Goal: Information Seeking & Learning: Learn about a topic

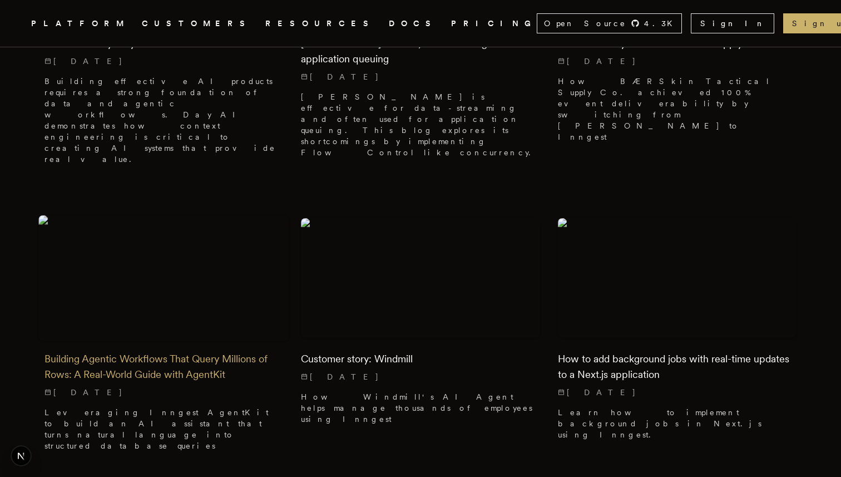
scroll to position [488, 0]
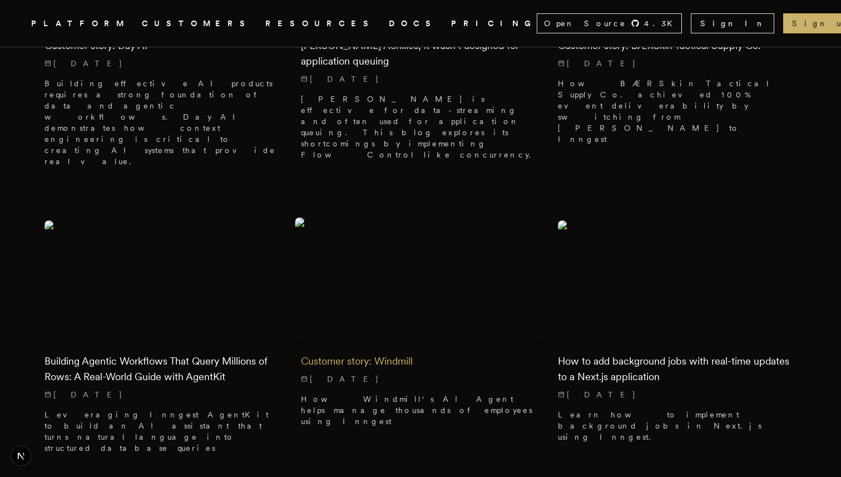
click at [412, 223] on img at bounding box center [421, 280] width 251 height 125
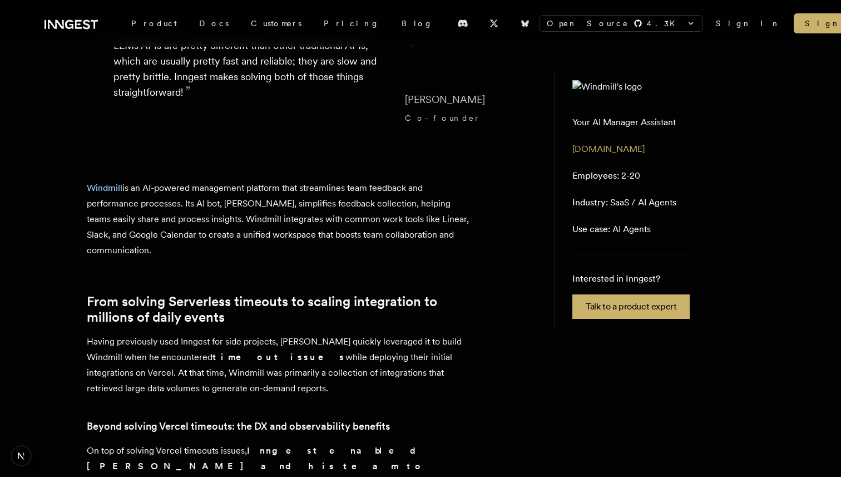
scroll to position [303, 0]
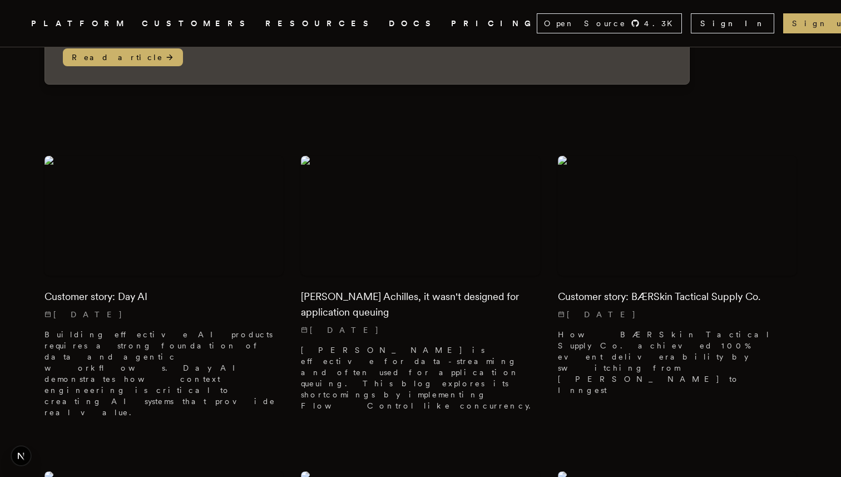
scroll to position [263, 0]
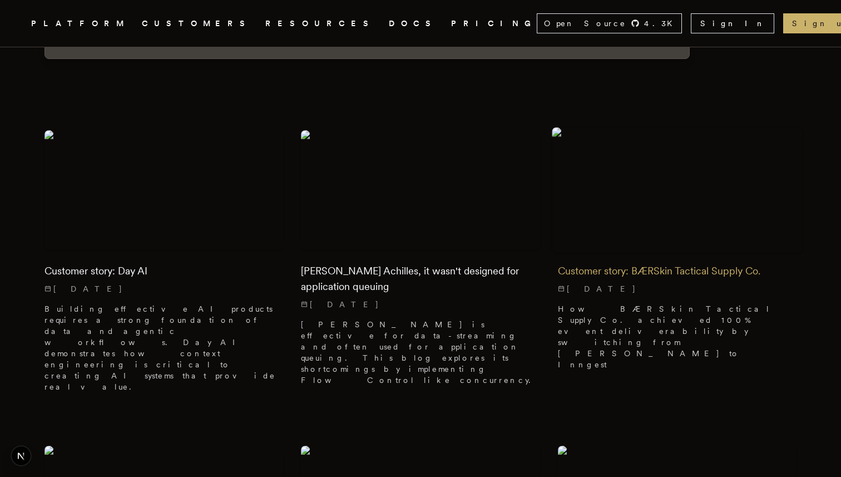
click at [664, 163] on img at bounding box center [677, 189] width 251 height 125
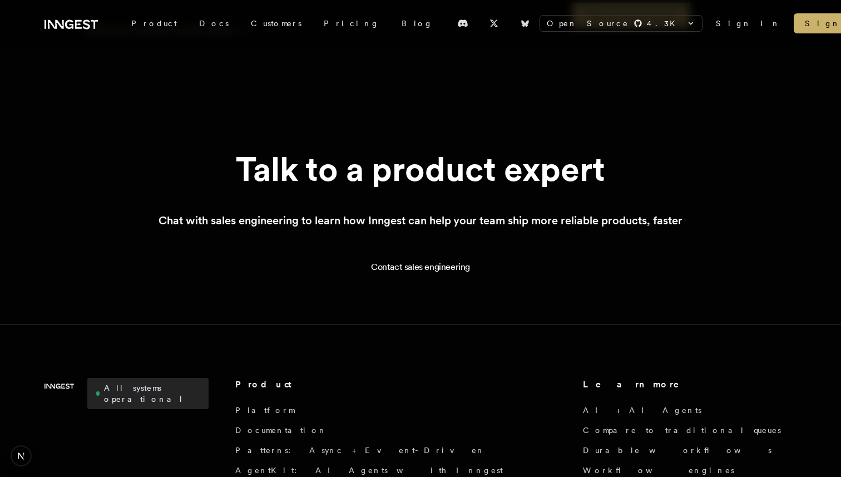
scroll to position [2541, 0]
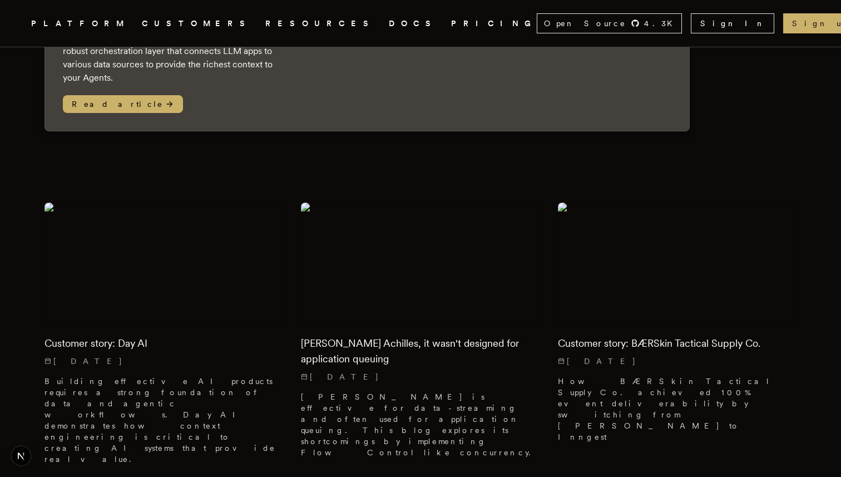
scroll to position [195, 0]
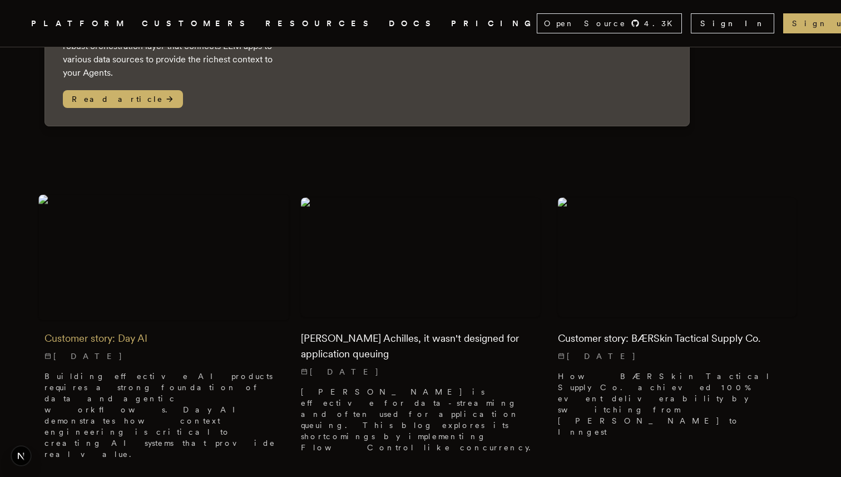
click at [173, 246] on img at bounding box center [163, 257] width 251 height 125
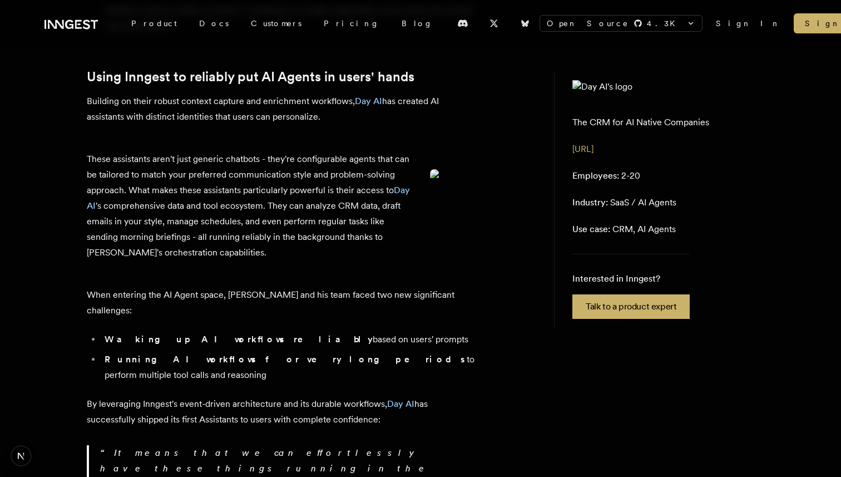
scroll to position [2541, 0]
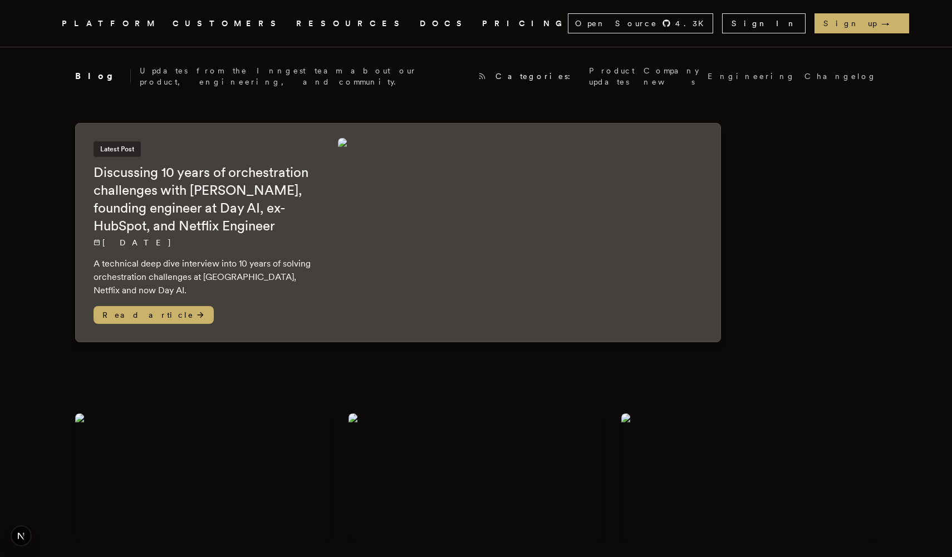
click at [459, 208] on img at bounding box center [527, 232] width 378 height 189
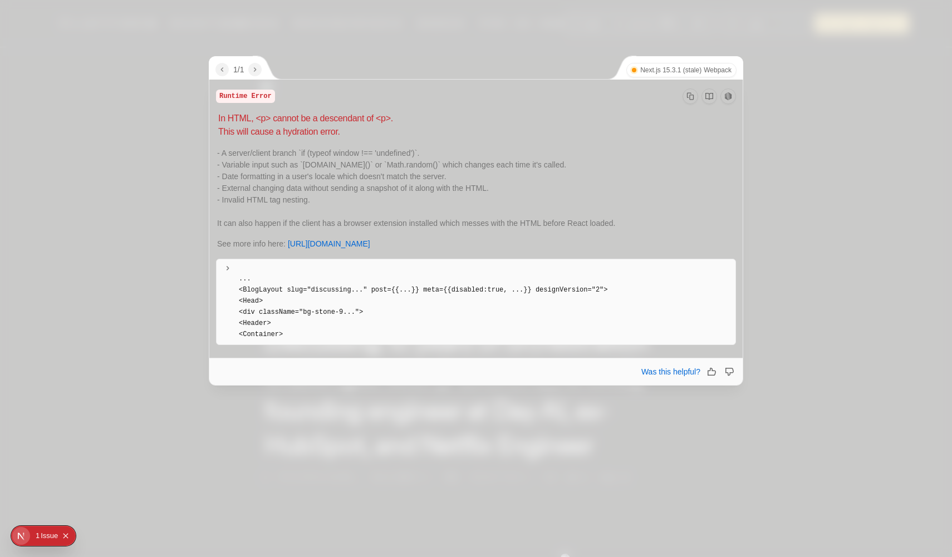
scroll to position [173, 0]
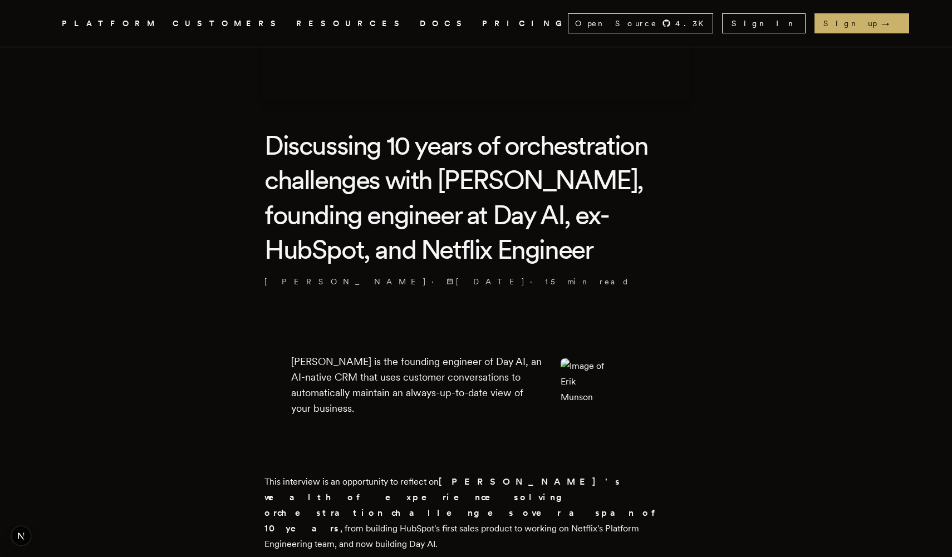
scroll to position [195, 0]
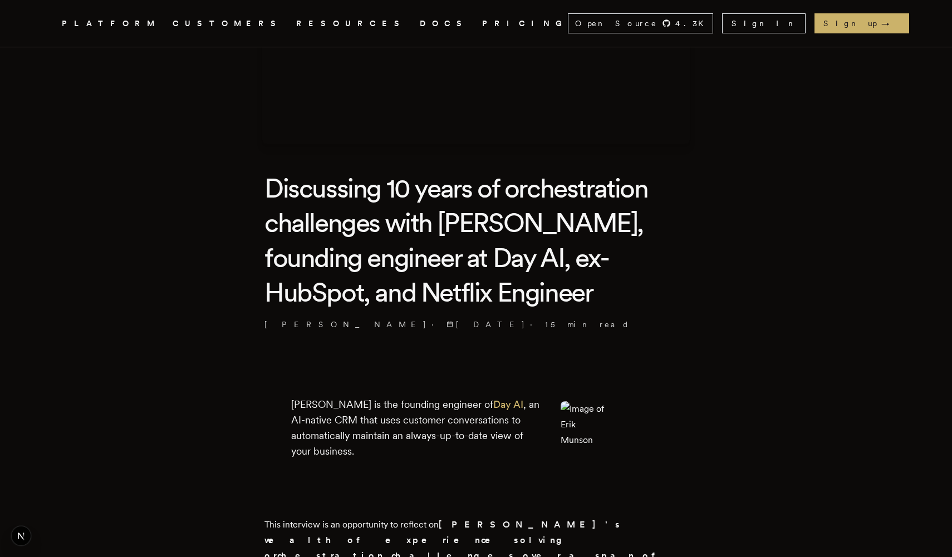
scroll to position [157, 0]
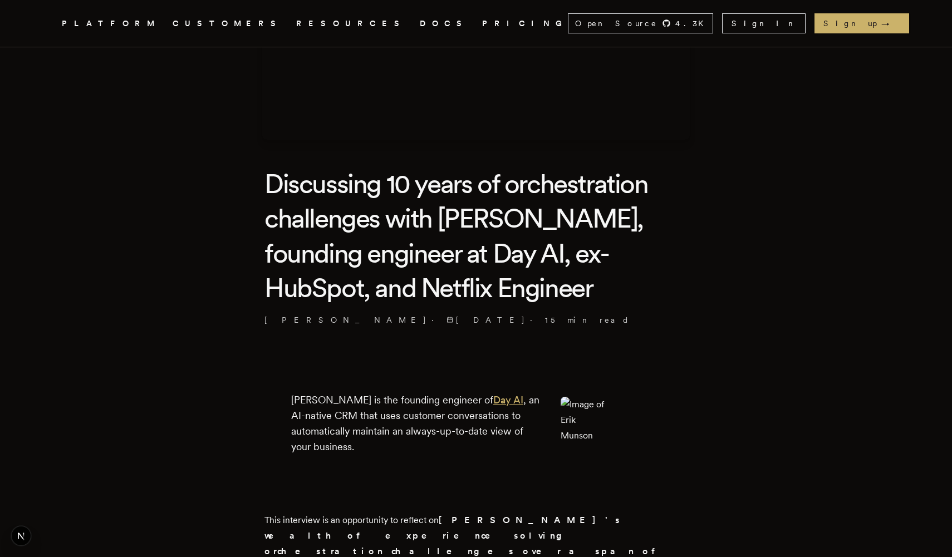
click at [493, 402] on link "Day AI" at bounding box center [508, 400] width 30 height 12
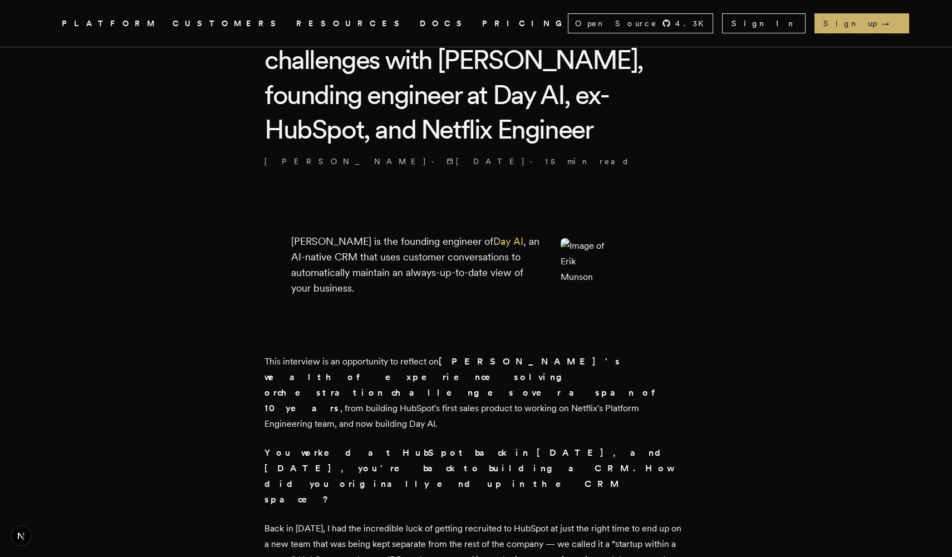
scroll to position [321, 0]
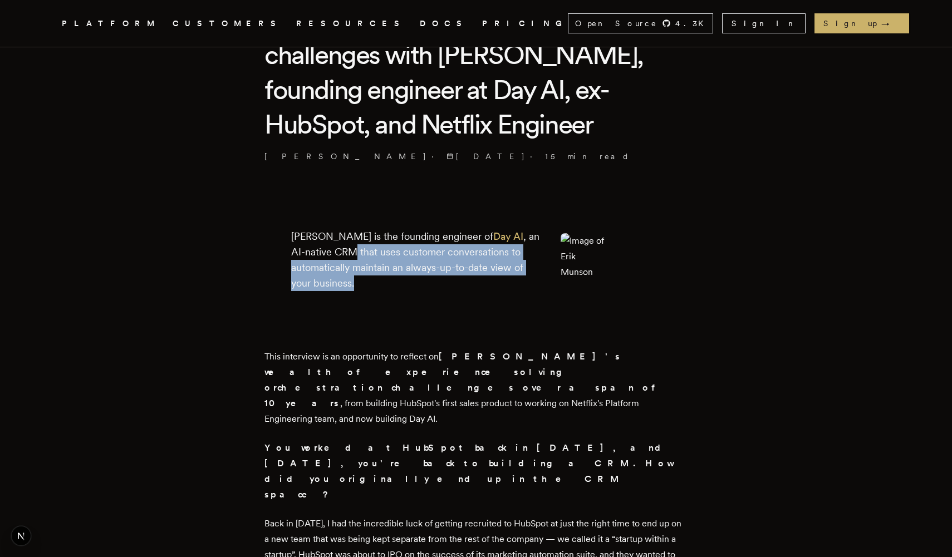
drag, startPoint x: 345, startPoint y: 254, endPoint x: 388, endPoint y: 286, distance: 53.8
click at [383, 283] on p "[PERSON_NAME] is the founding engineer of Day AI , an AI-native CRM that uses c…" at bounding box center [417, 260] width 252 height 62
click at [388, 286] on p "Erik Munson is the founding engineer of Day AI , an AI-native CRM that uses cus…" at bounding box center [417, 260] width 252 height 62
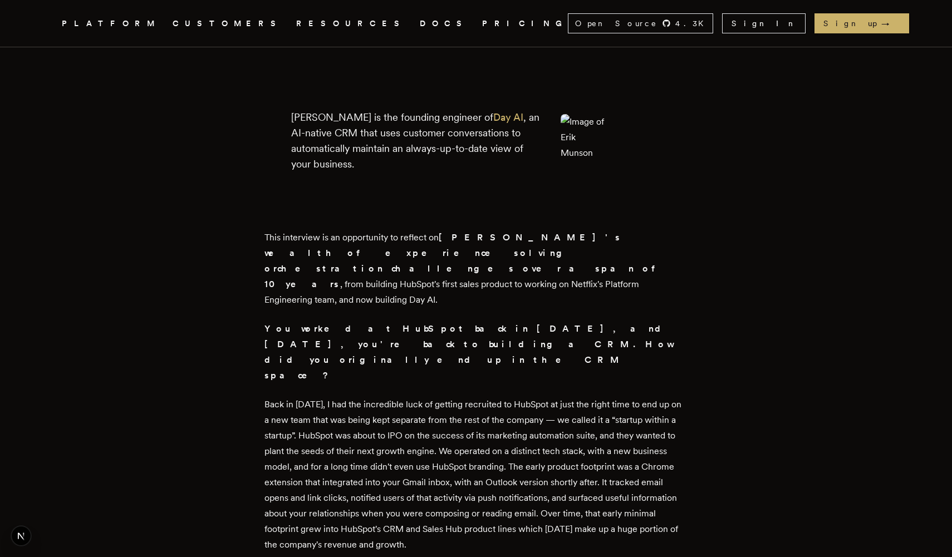
scroll to position [459, 0]
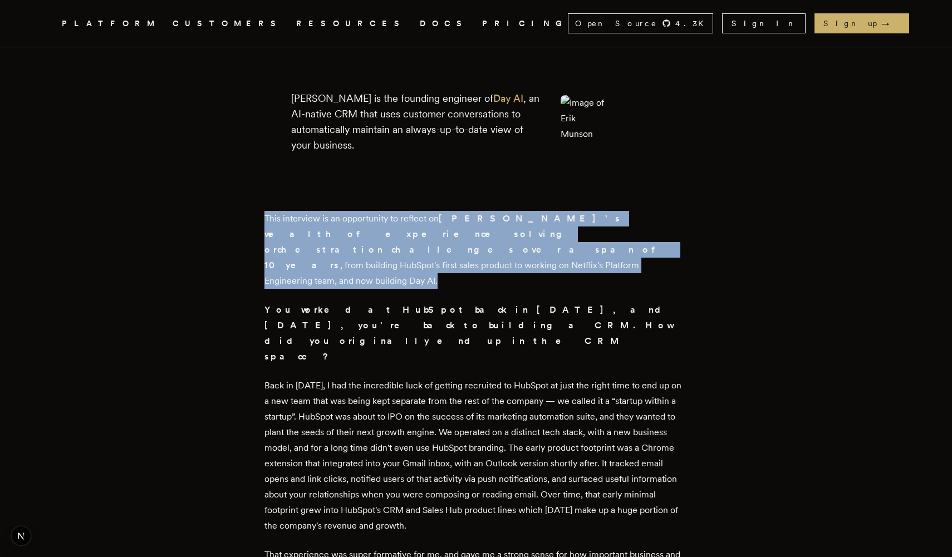
drag, startPoint x: 253, startPoint y: 216, endPoint x: 499, endPoint y: 247, distance: 247.8
click at [499, 247] on p "This interview is an opportunity to reflect on Erik's wealth of experience solv…" at bounding box center [475, 250] width 423 height 78
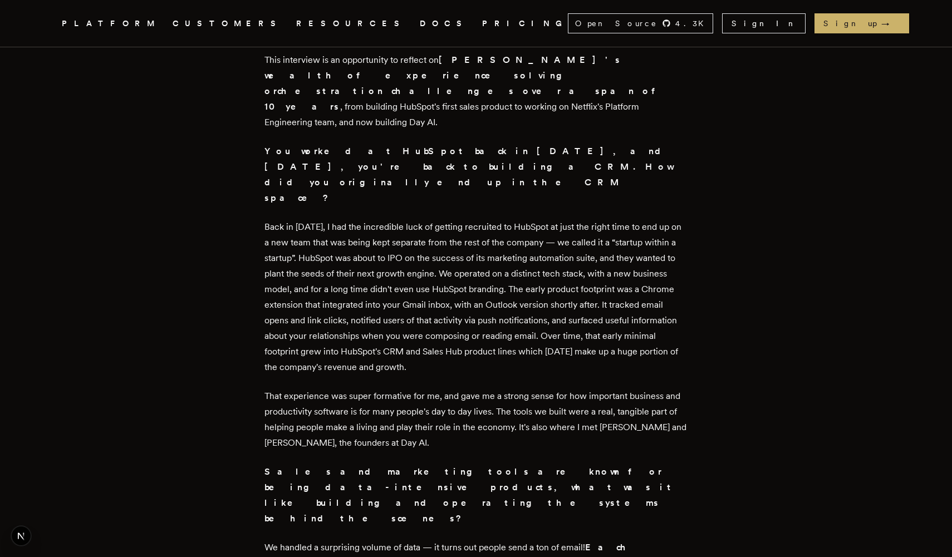
scroll to position [620, 0]
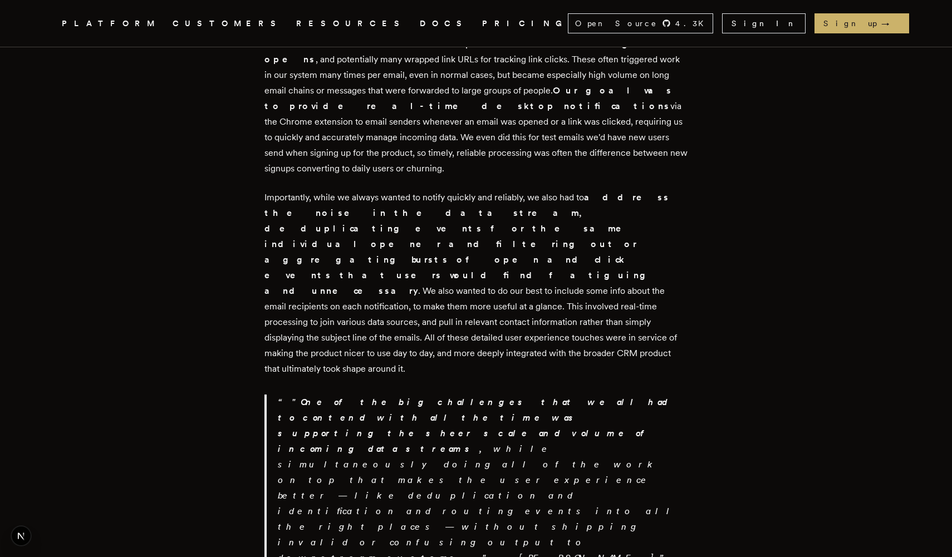
scroll to position [1126, 0]
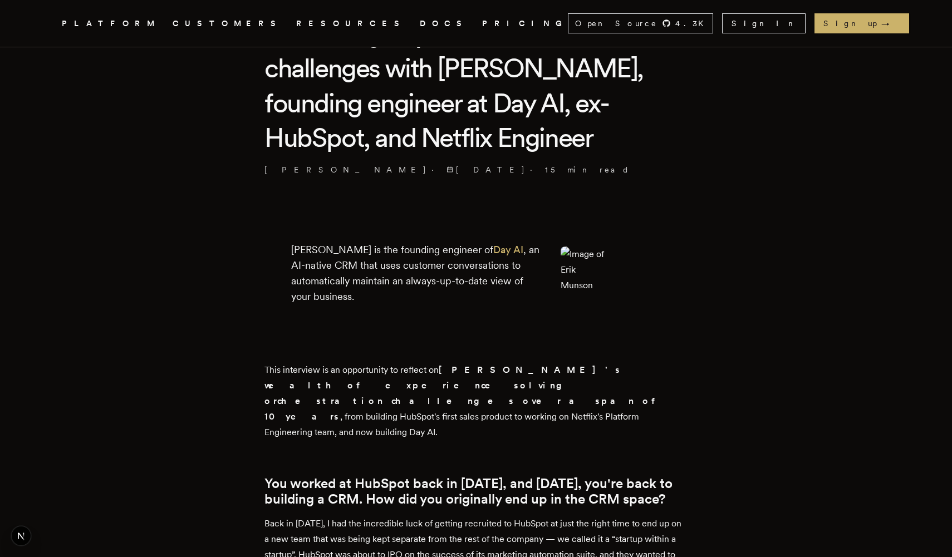
scroll to position [303, 0]
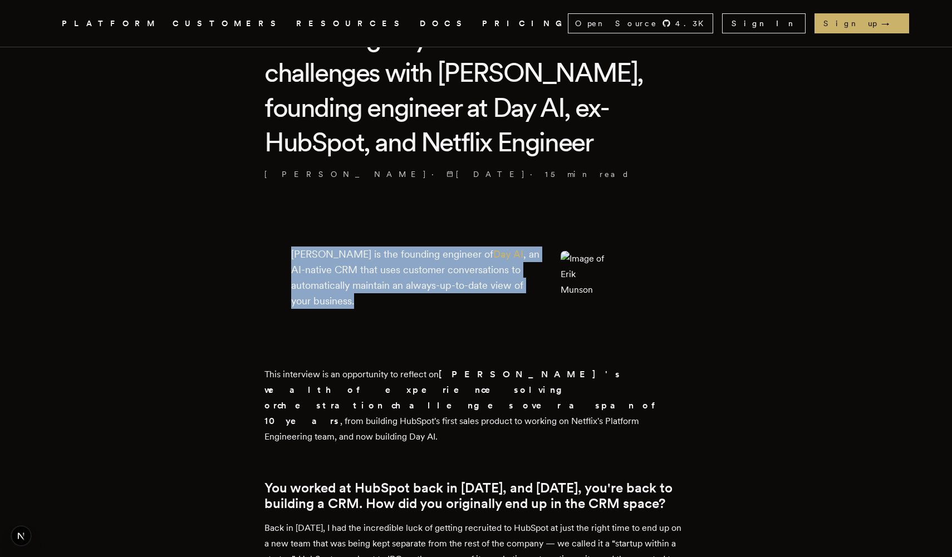
drag, startPoint x: 286, startPoint y: 233, endPoint x: 387, endPoint y: 317, distance: 132.0
click at [386, 317] on div "[PERSON_NAME] is the founding engineer of Day AI , an AI-native CRM that uses c…" at bounding box center [475, 277] width 423 height 142
click at [387, 317] on div "[PERSON_NAME] is the founding engineer of Day AI , an AI-native CRM that uses c…" at bounding box center [417, 277] width 252 height 89
drag, startPoint x: 419, startPoint y: 311, endPoint x: 366, endPoint y: 222, distance: 103.3
click at [366, 222] on div "[PERSON_NAME] is the founding engineer of Day AI , an AI-native CRM that uses c…" at bounding box center [475, 277] width 423 height 142
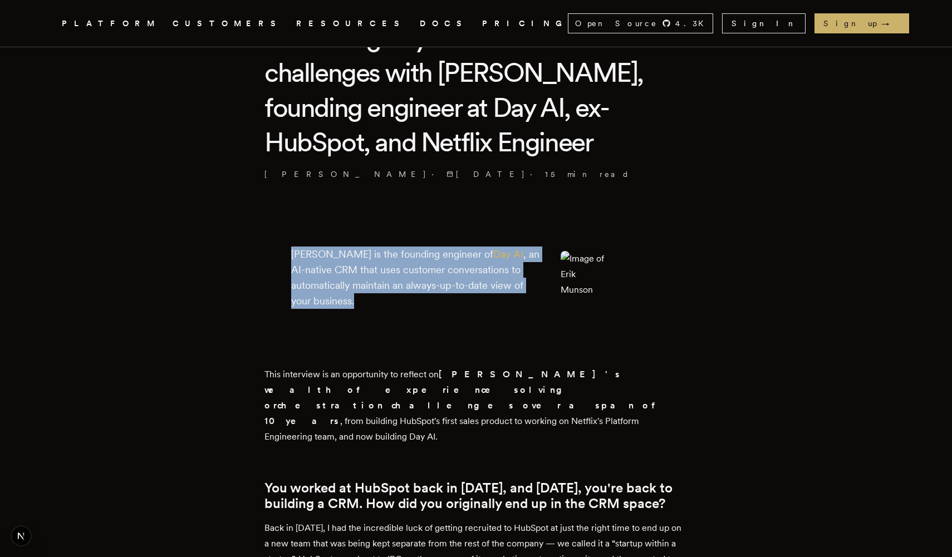
click at [366, 222] on div "Erik Munson is the founding engineer of Day AI , an AI-native CRM that uses cus…" at bounding box center [475, 277] width 423 height 142
drag, startPoint x: 319, startPoint y: 229, endPoint x: 393, endPoint y: 291, distance: 96.8
click at [393, 291] on div "Erik Munson is the founding engineer of Day AI , an AI-native CRM that uses cus…" at bounding box center [475, 277] width 423 height 142
click at [393, 291] on p "Erik Munson is the founding engineer of Day AI , an AI-native CRM that uses cus…" at bounding box center [417, 278] width 252 height 62
drag, startPoint x: 422, startPoint y: 304, endPoint x: 415, endPoint y: 240, distance: 65.0
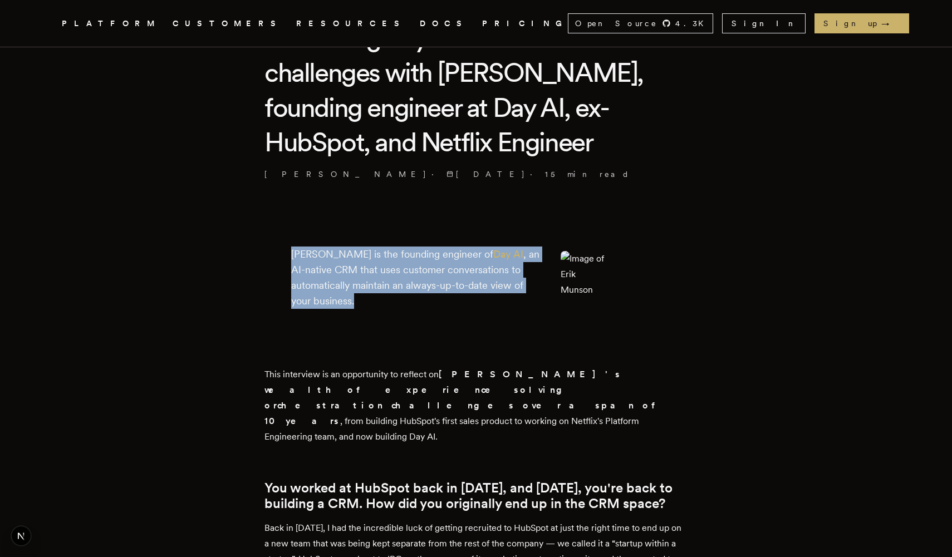
click at [415, 241] on div "Erik Munson is the founding engineer of Day AI , an AI-native CRM that uses cus…" at bounding box center [417, 277] width 252 height 89
click at [415, 240] on div "Erik Munson is the founding engineer of Day AI , an AI-native CRM that uses cus…" at bounding box center [417, 277] width 252 height 89
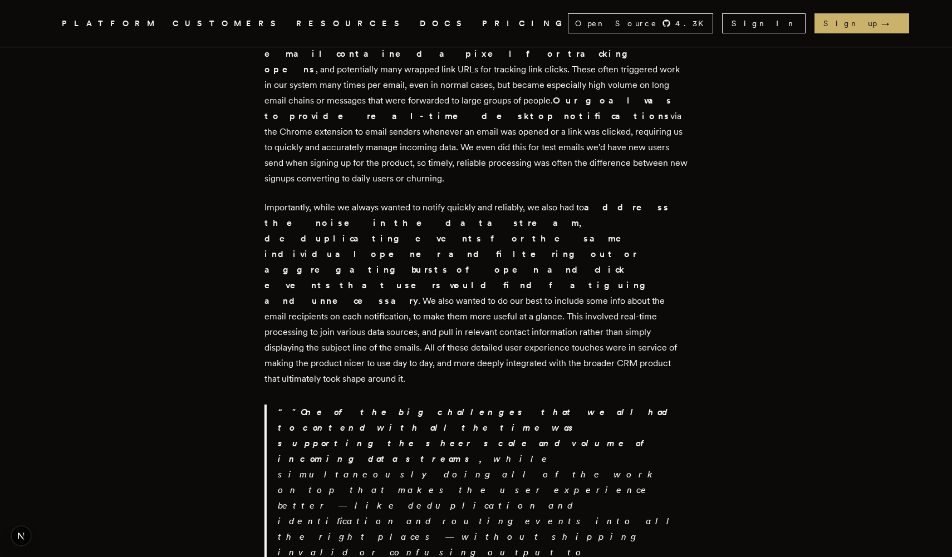
scroll to position [1122, 0]
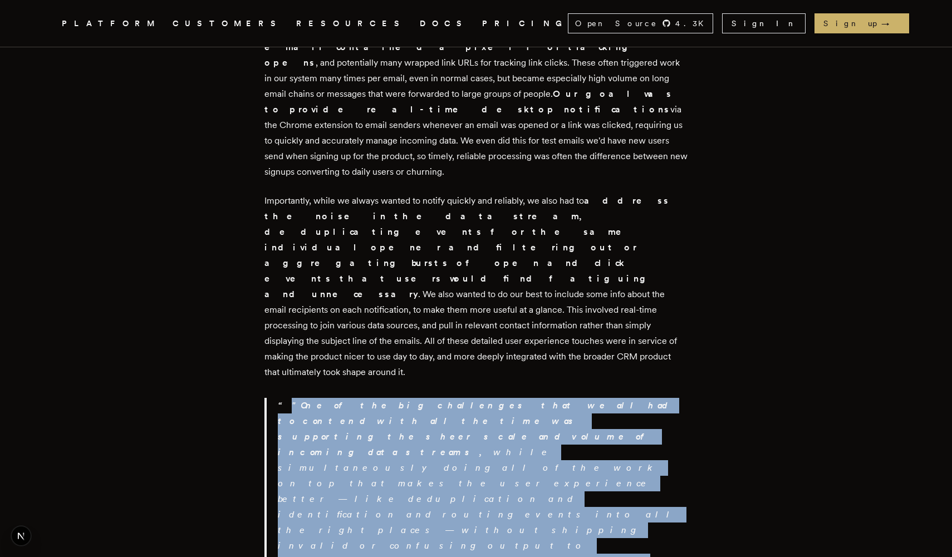
drag, startPoint x: 240, startPoint y: 293, endPoint x: 371, endPoint y: 366, distance: 149.3
click at [371, 398] on p "" One of the big challenges that we all had to contend with all the time was su…" at bounding box center [483, 483] width 410 height 171
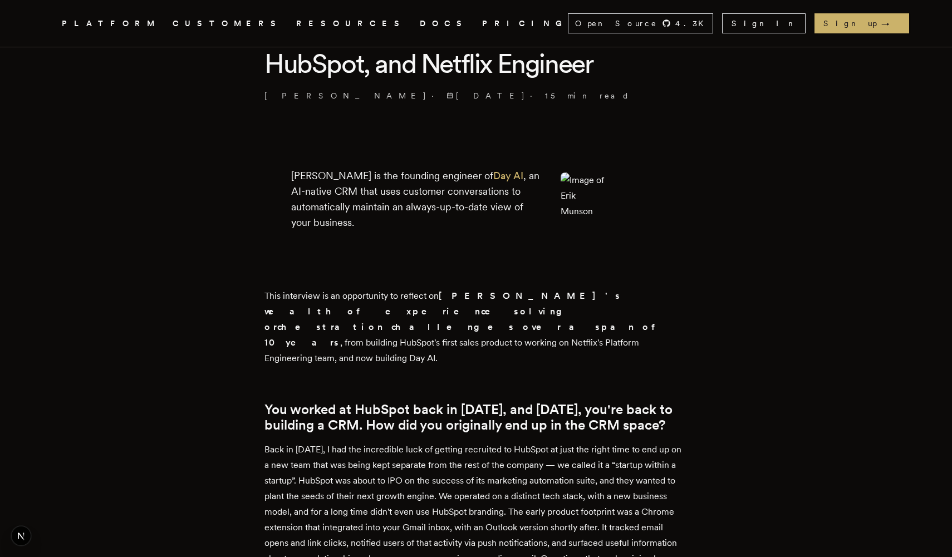
scroll to position [391, 0]
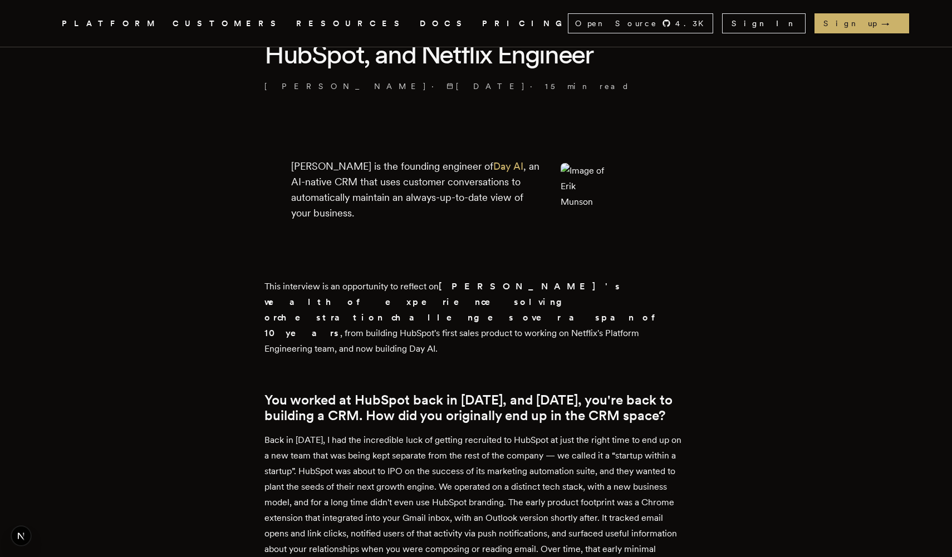
click at [627, 197] on footer at bounding box center [610, 189] width 100 height 89
click at [631, 207] on footer at bounding box center [610, 189] width 100 height 89
click at [240, 24] on link "CUSTOMERS" at bounding box center [228, 24] width 110 height 14
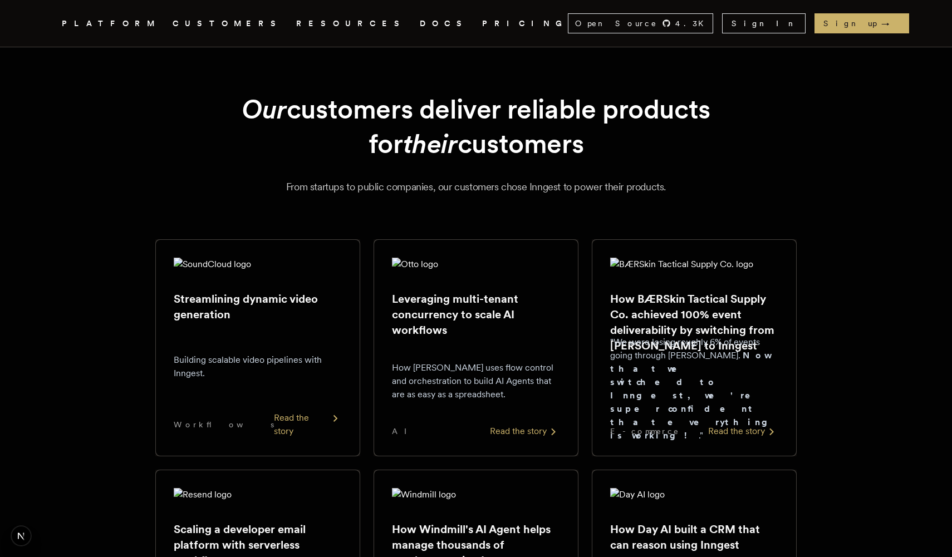
click at [641, 537] on h2 "How Day AI built a CRM that can reason using Inngest" at bounding box center [694, 536] width 168 height 31
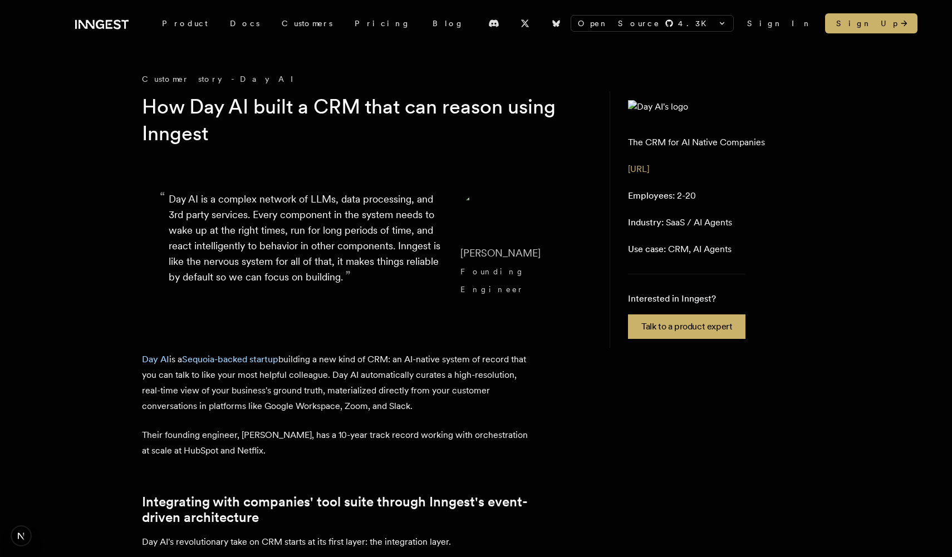
click at [516, 274] on cite "Erik Munson Founding Engineer" at bounding box center [510, 271] width 100 height 53
click at [539, 274] on cite "Erik Munson Founding Engineer" at bounding box center [510, 271] width 100 height 53
click at [546, 278] on cite "Erik Munson Founding Engineer" at bounding box center [510, 271] width 100 height 53
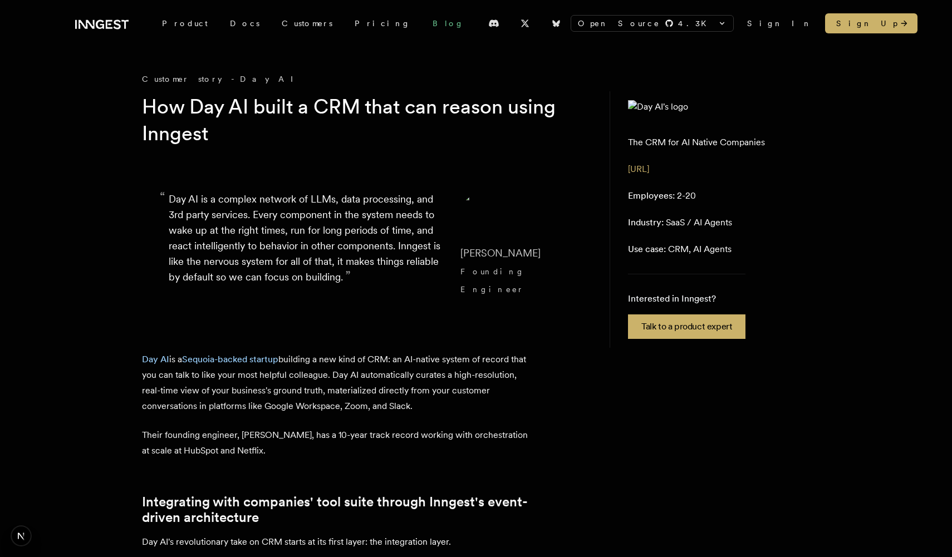
click at [421, 24] on link "Blog" at bounding box center [447, 23] width 53 height 20
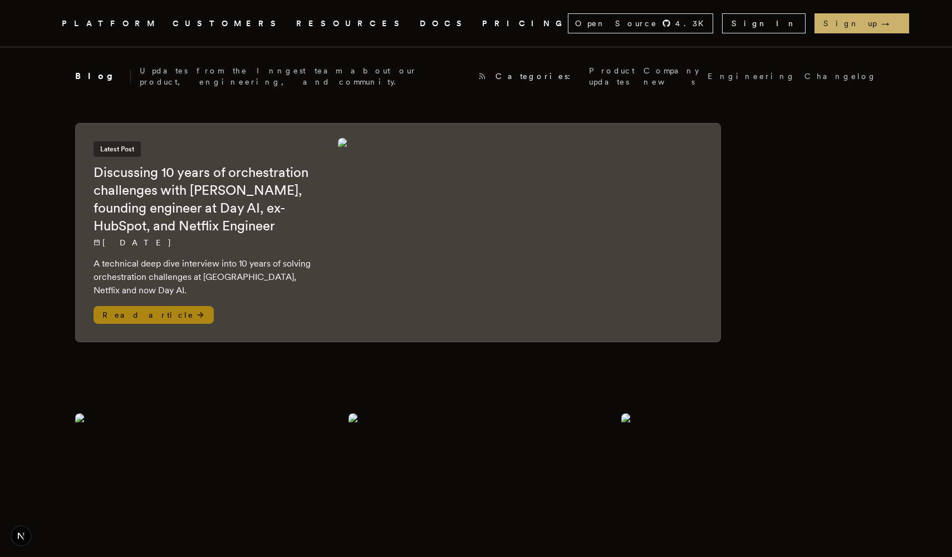
click at [526, 270] on img at bounding box center [527, 232] width 378 height 189
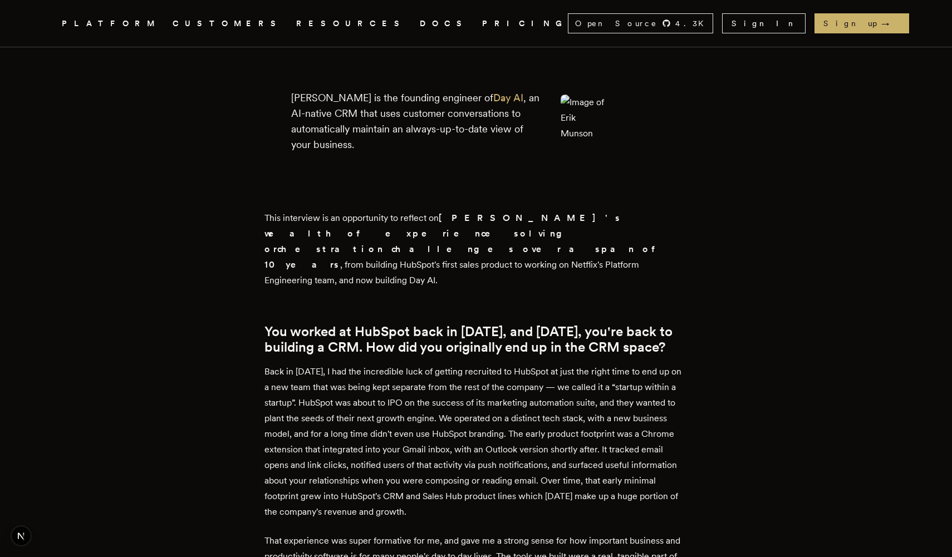
scroll to position [454, 0]
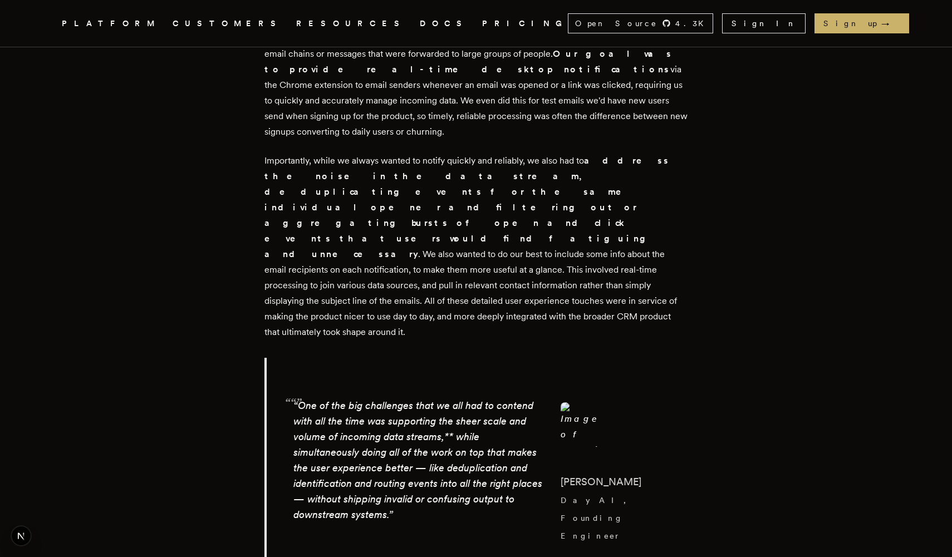
scroll to position [1154, 0]
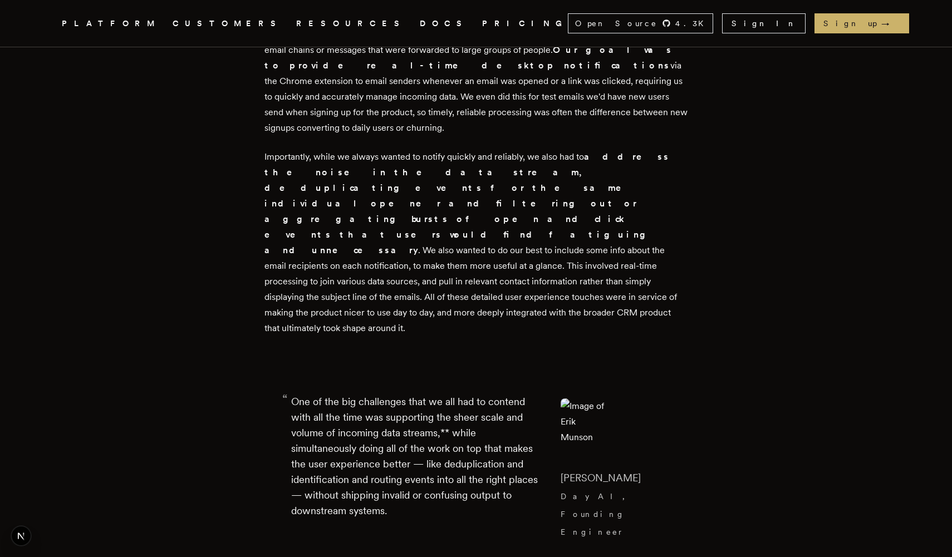
scroll to position [1170, 0]
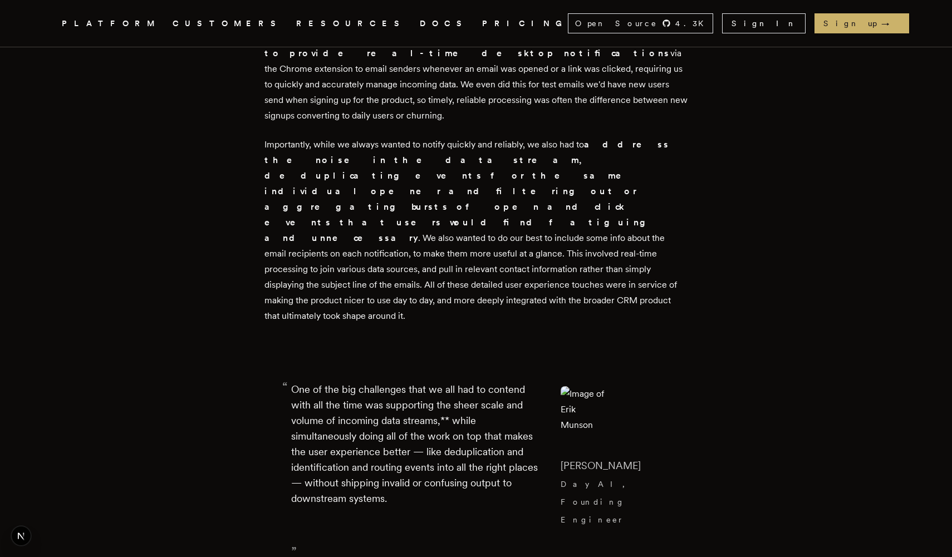
scroll to position [1385, 0]
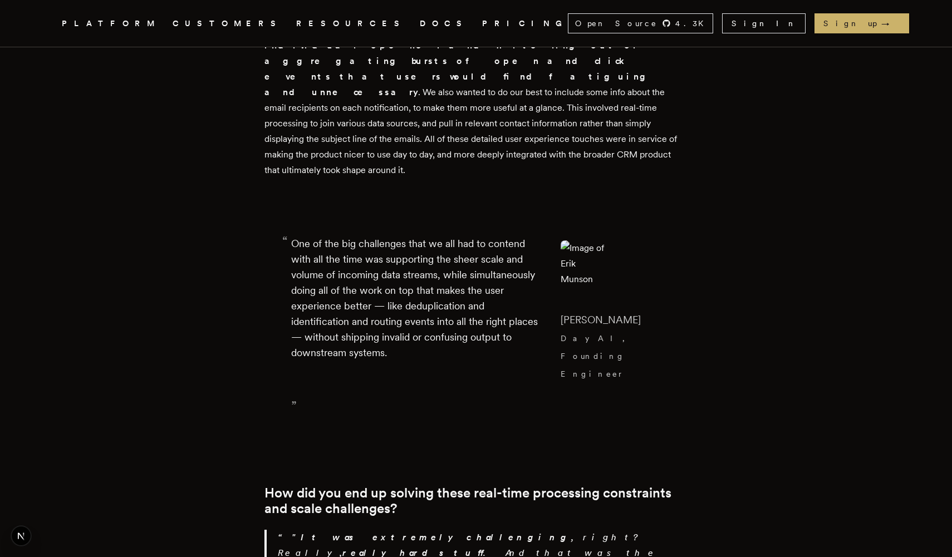
scroll to position [1313, 0]
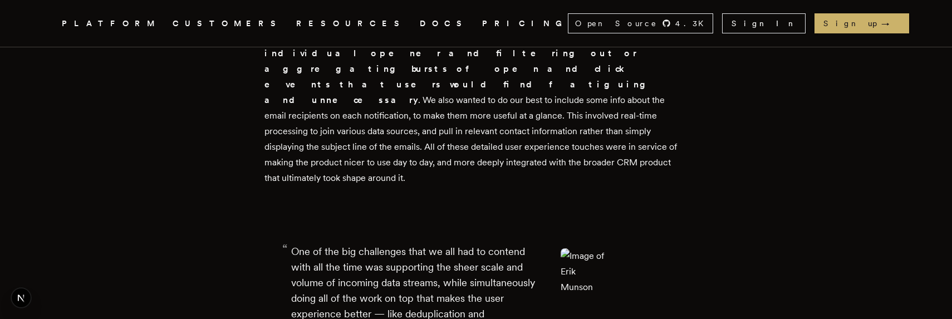
scroll to position [1326, 0]
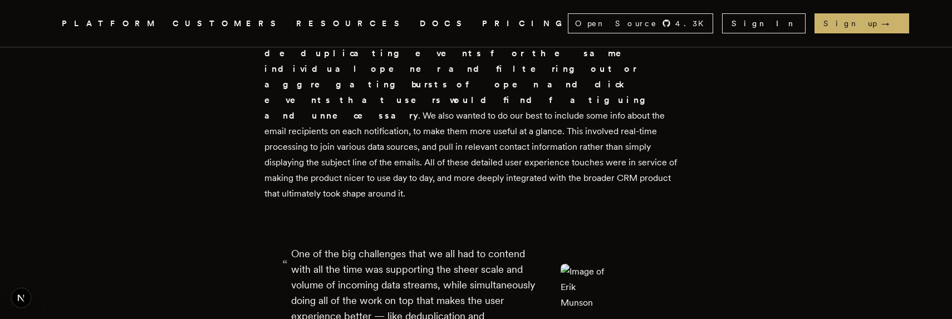
scroll to position [1300, 0]
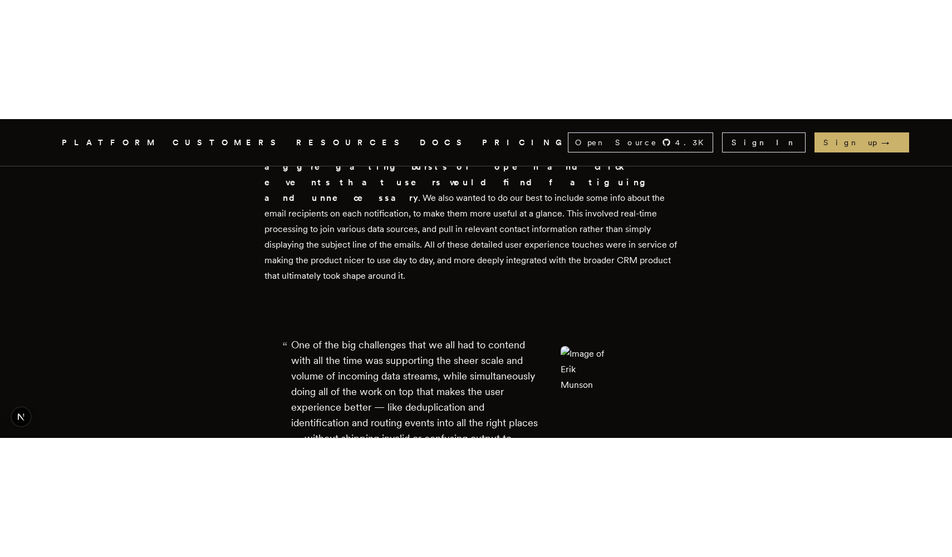
scroll to position [1339, 0]
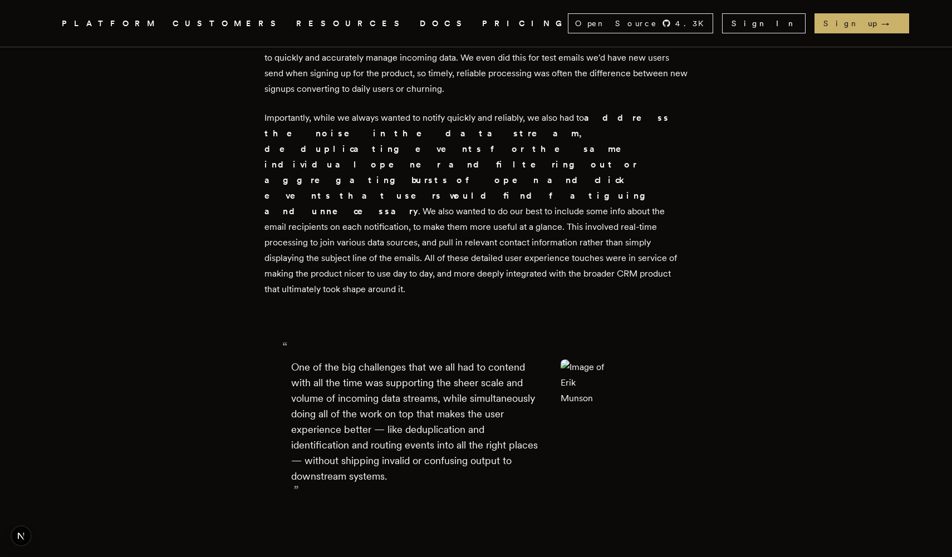
scroll to position [1261, 0]
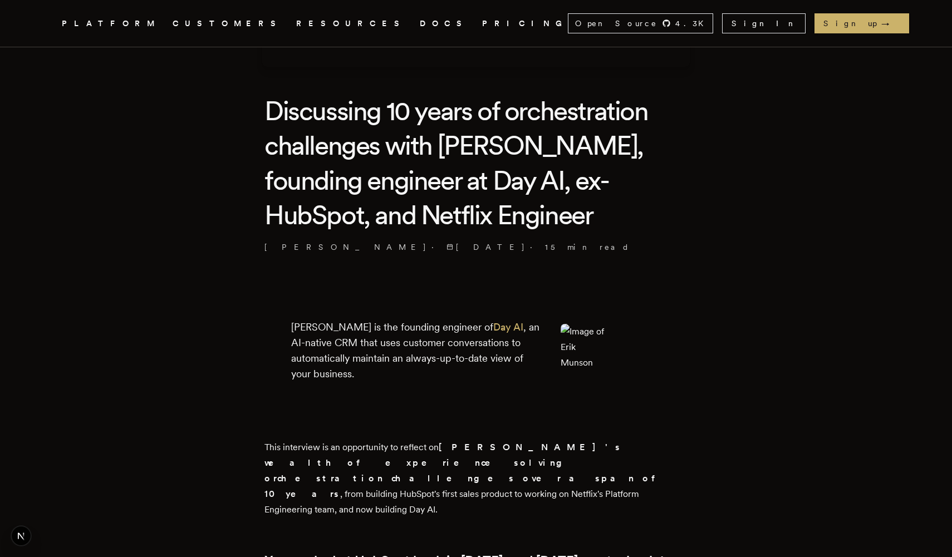
scroll to position [233, 0]
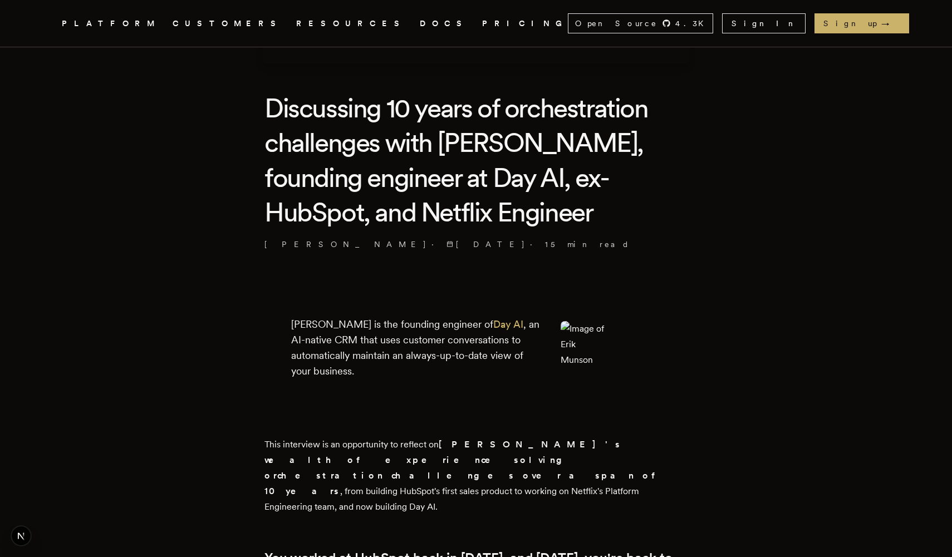
click at [580, 353] on img at bounding box center [582, 343] width 45 height 45
click at [577, 353] on img at bounding box center [582, 343] width 45 height 45
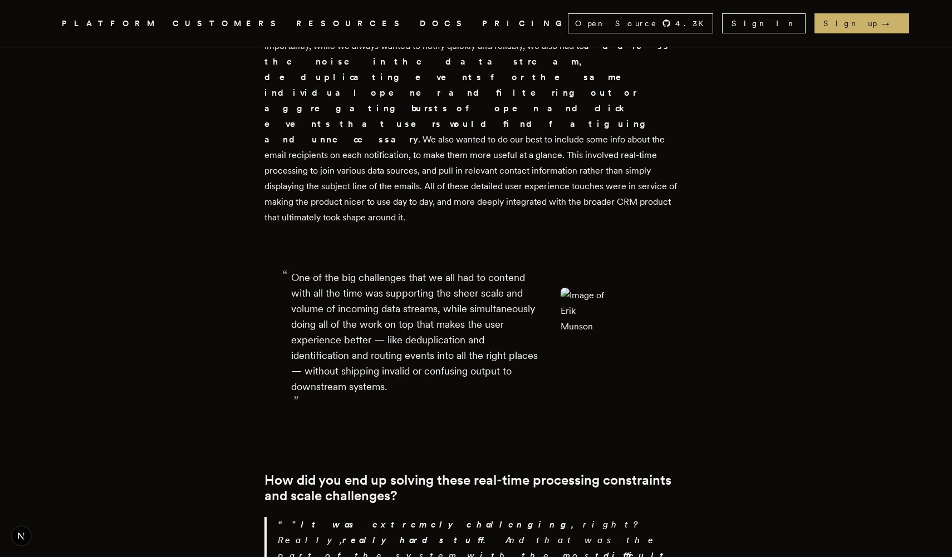
scroll to position [1286, 0]
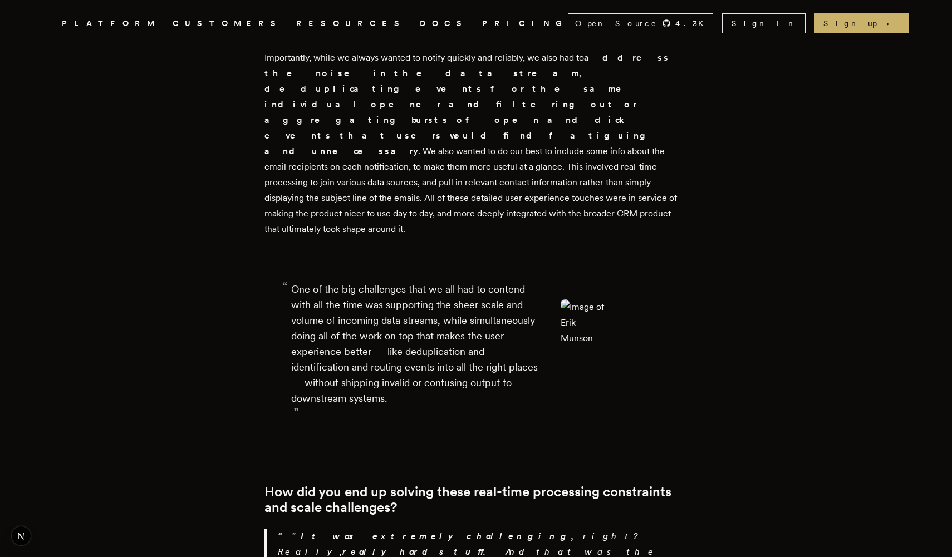
scroll to position [1266, 0]
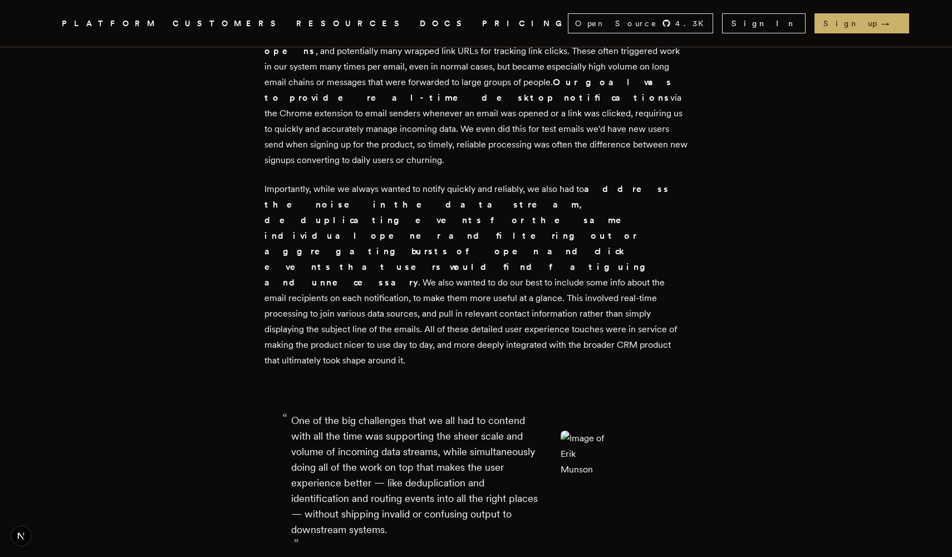
scroll to position [1261, 0]
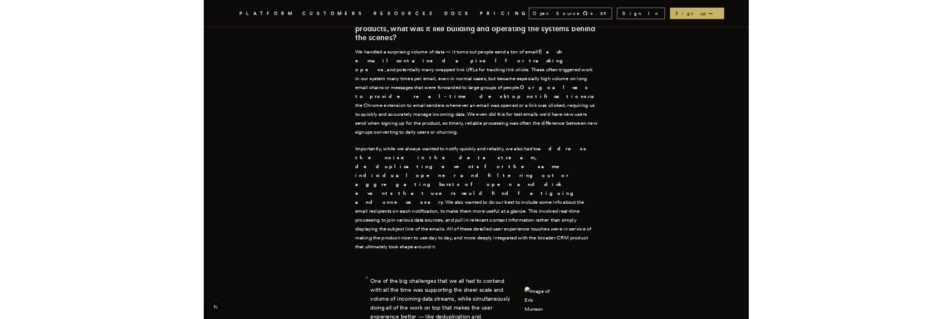
scroll to position [1242, 0]
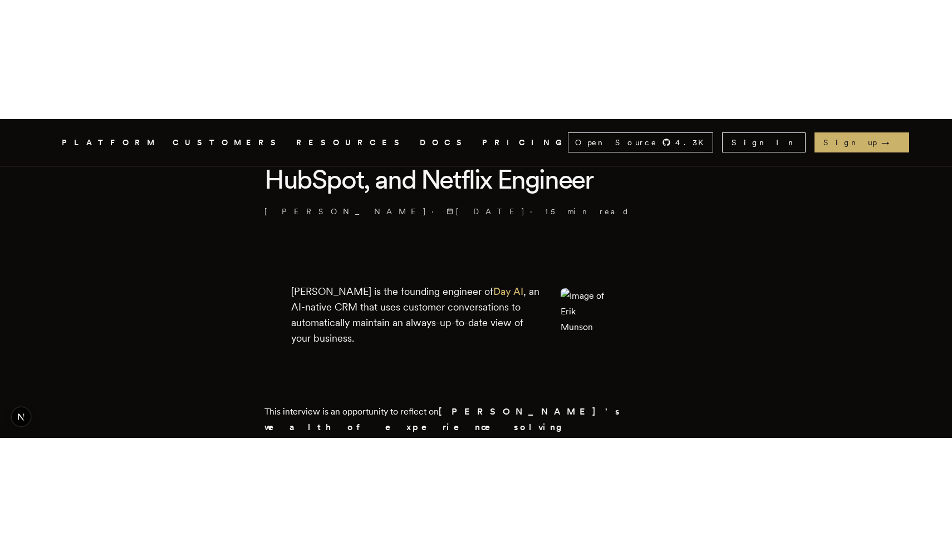
scroll to position [376, 0]
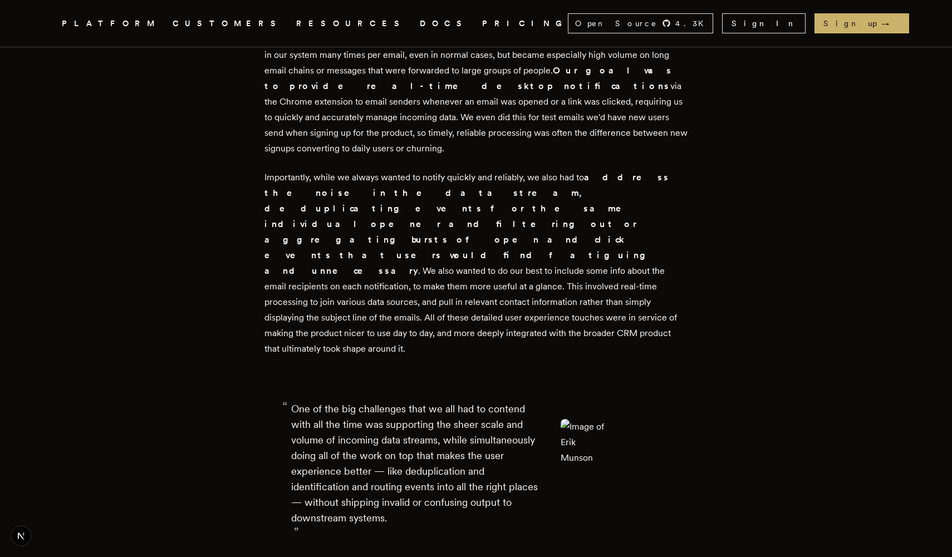
scroll to position [1218, 0]
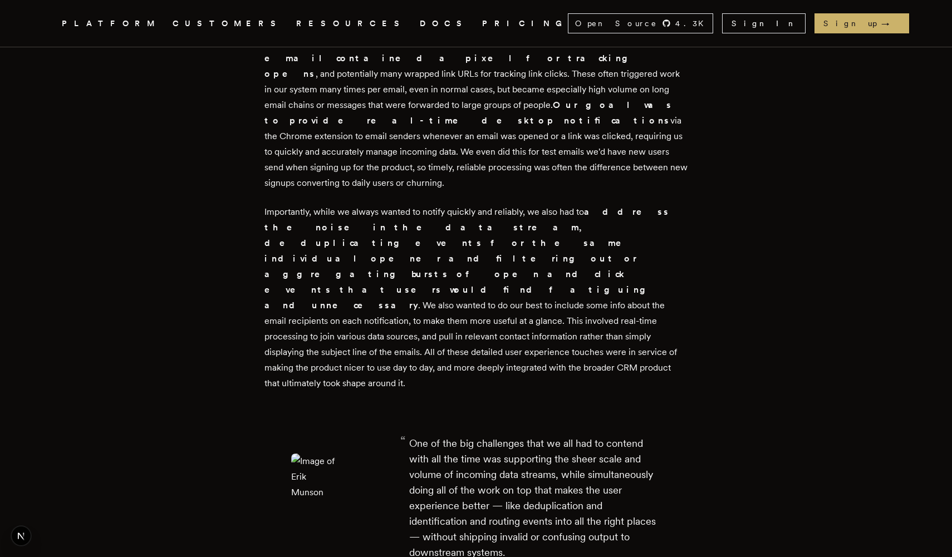
scroll to position [1106, 0]
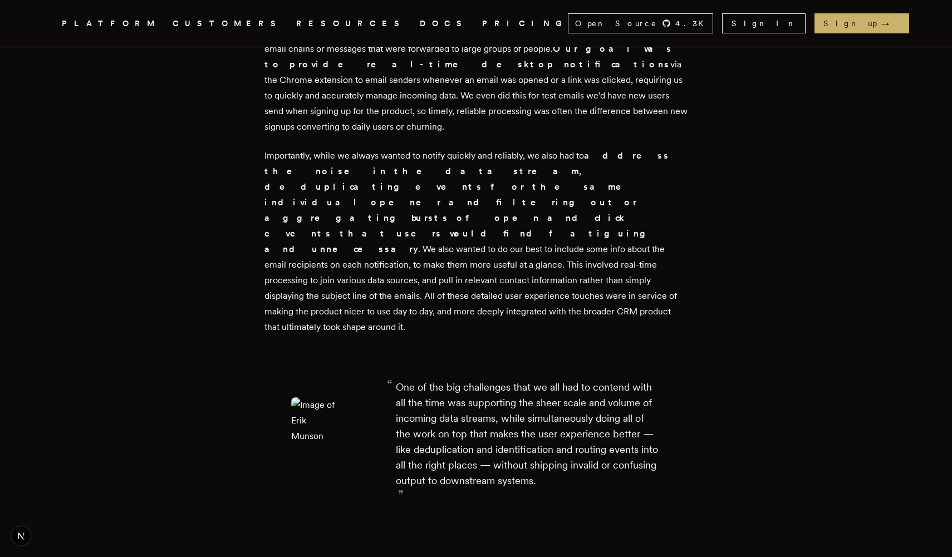
scroll to position [1187, 0]
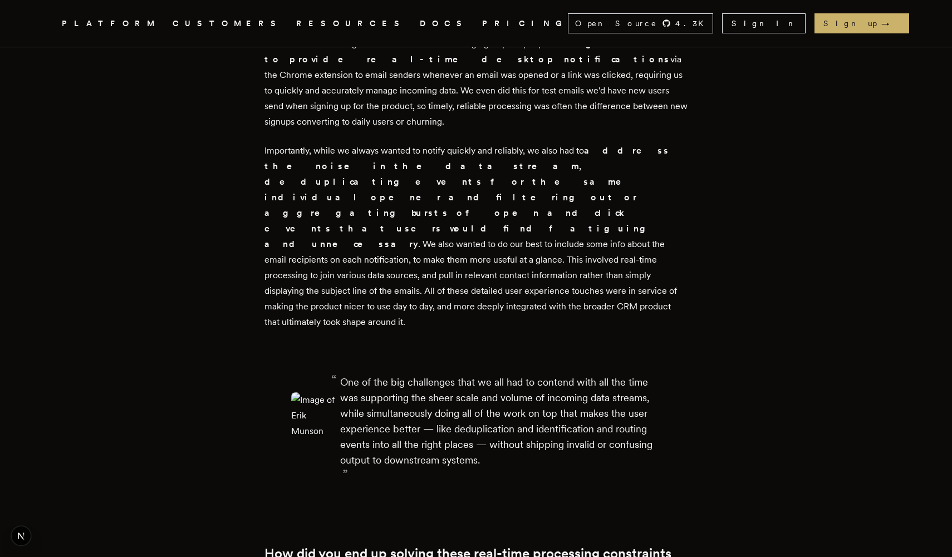
scroll to position [1232, 0]
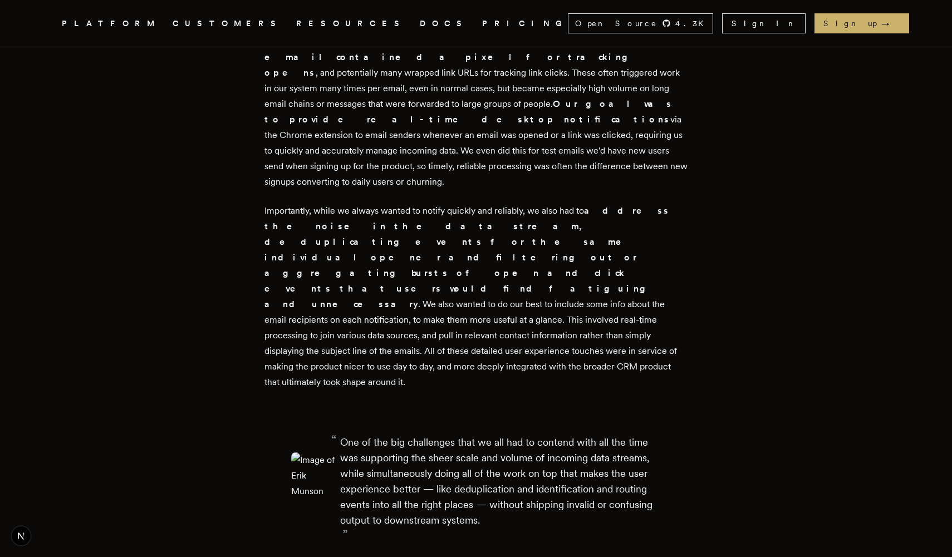
scroll to position [1120, 0]
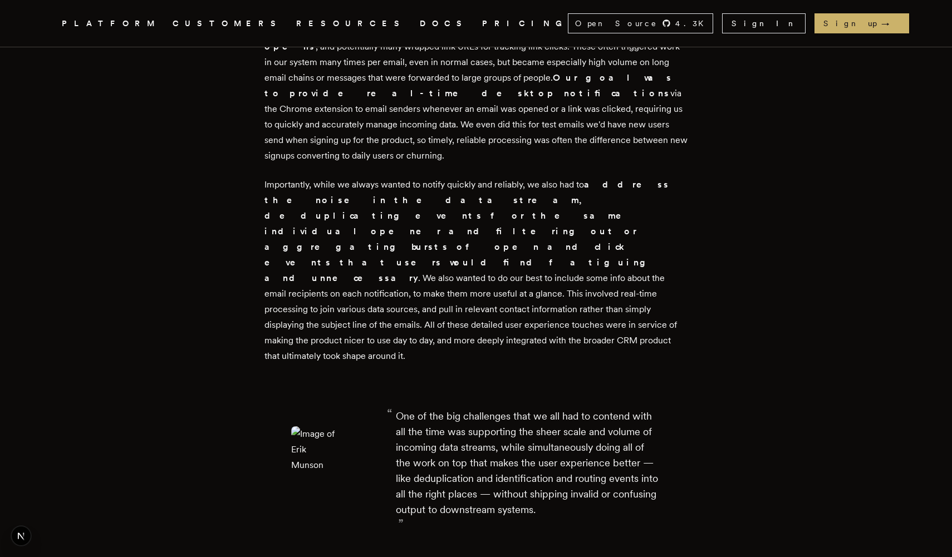
scroll to position [1170, 0]
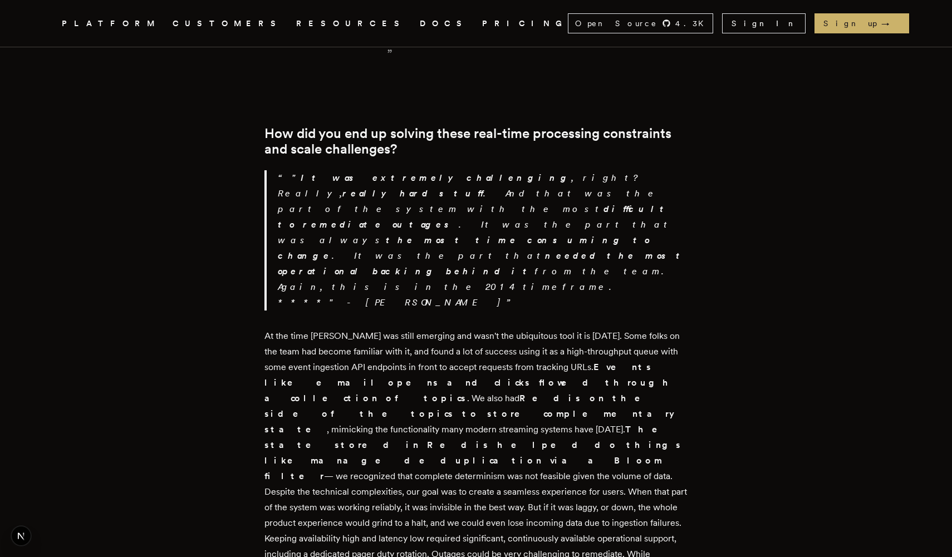
scroll to position [1613, 0]
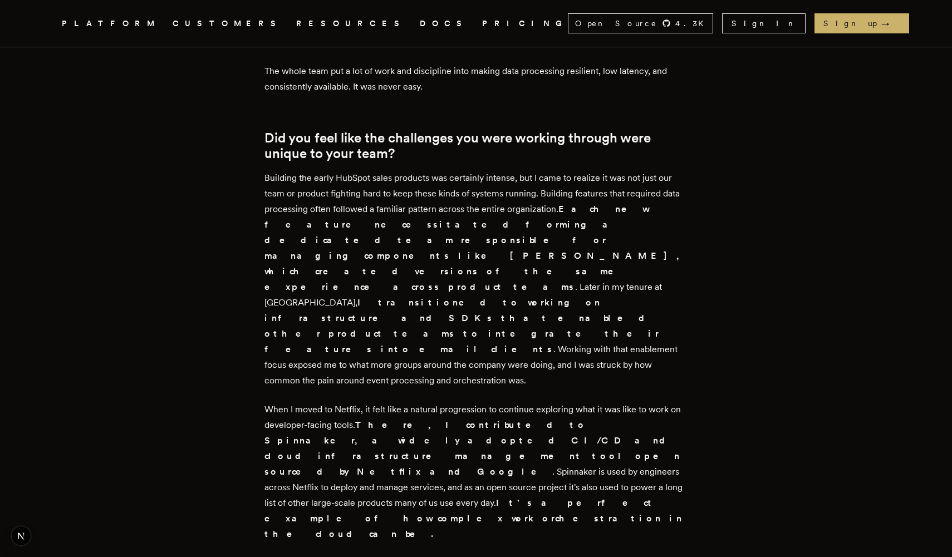
scroll to position [2175, 0]
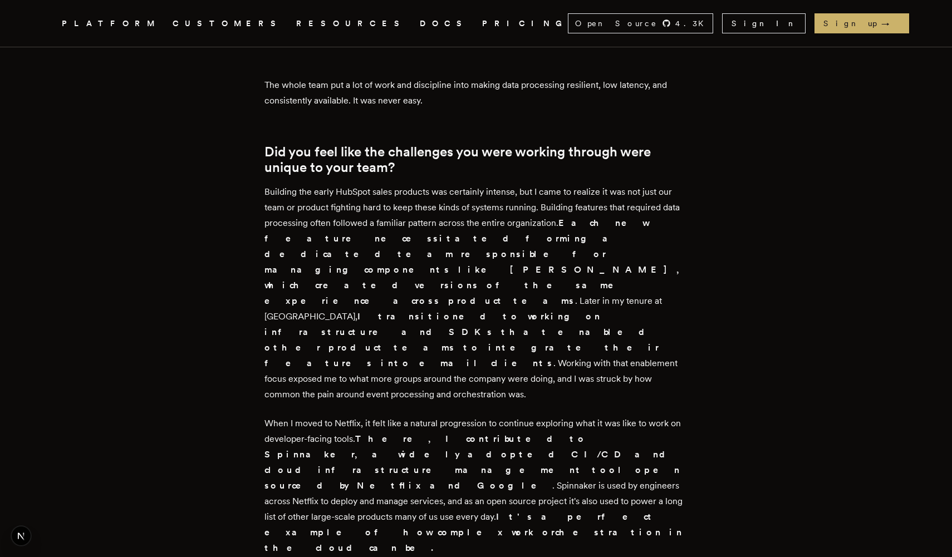
drag, startPoint x: 400, startPoint y: 339, endPoint x: 523, endPoint y: 460, distance: 172.8
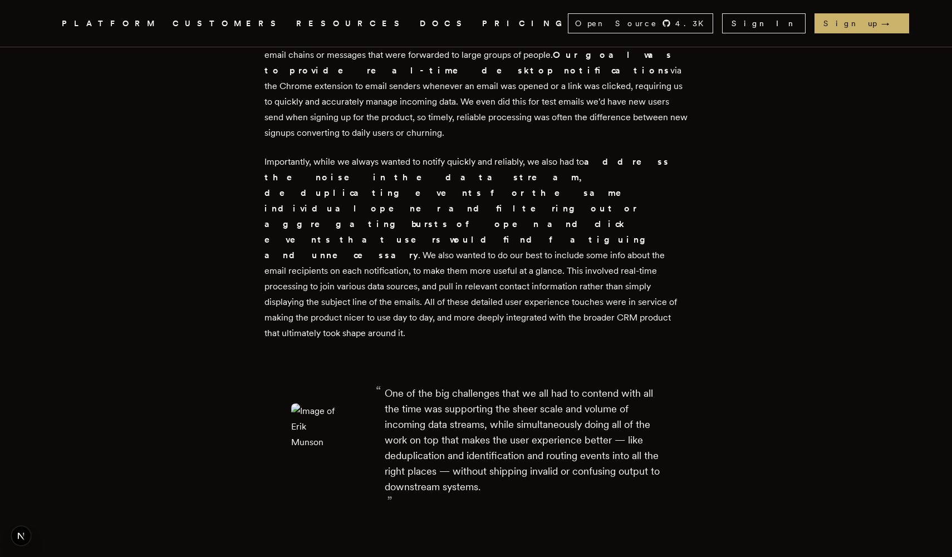
scroll to position [1160, 0]
click at [656, 175] on p "Importantly, while we always wanted to notify quickly and reliably, we also had…" at bounding box center [475, 248] width 423 height 187
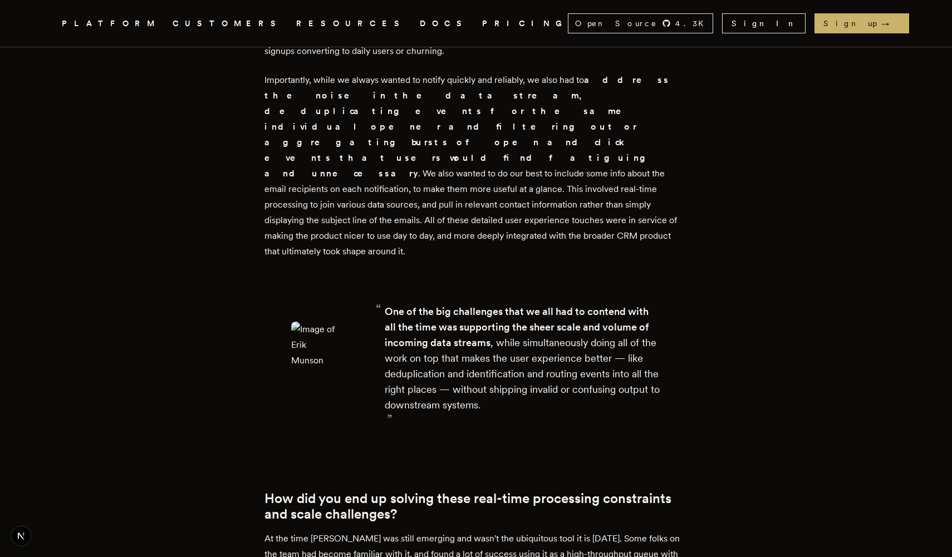
scroll to position [1239, 0]
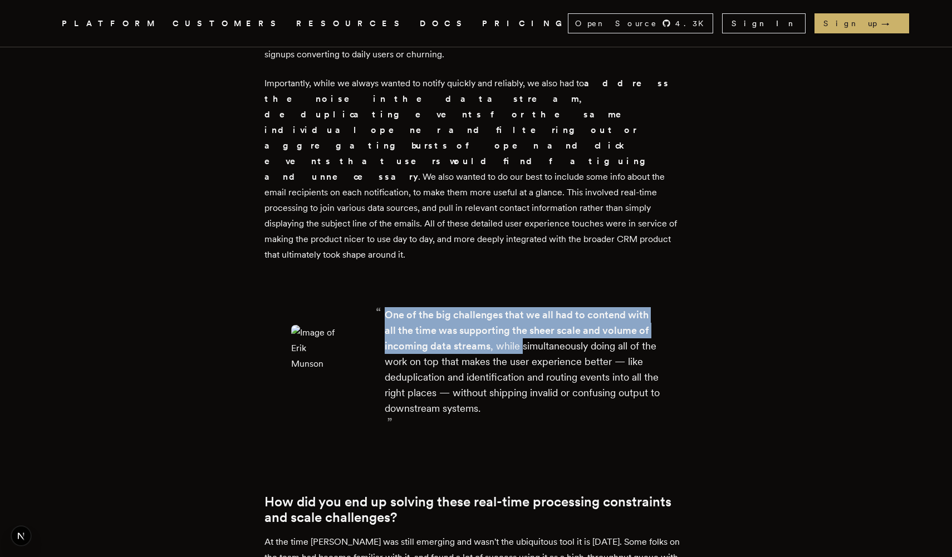
drag, startPoint x: 392, startPoint y: 208, endPoint x: 523, endPoint y: 234, distance: 133.4
click at [523, 307] on div "One of the big challenges that we all had to contend with all the time was supp…" at bounding box center [523, 361] width 276 height 109
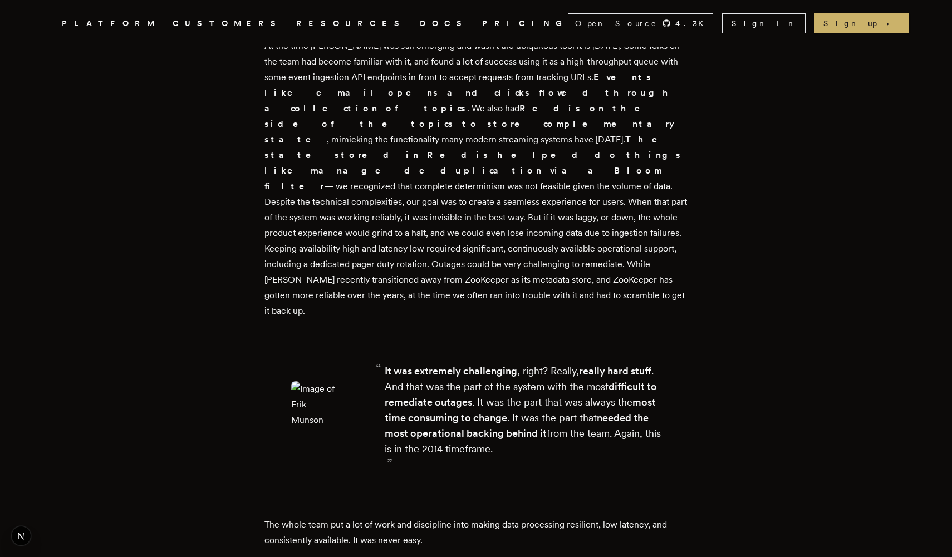
scroll to position [1734, 0]
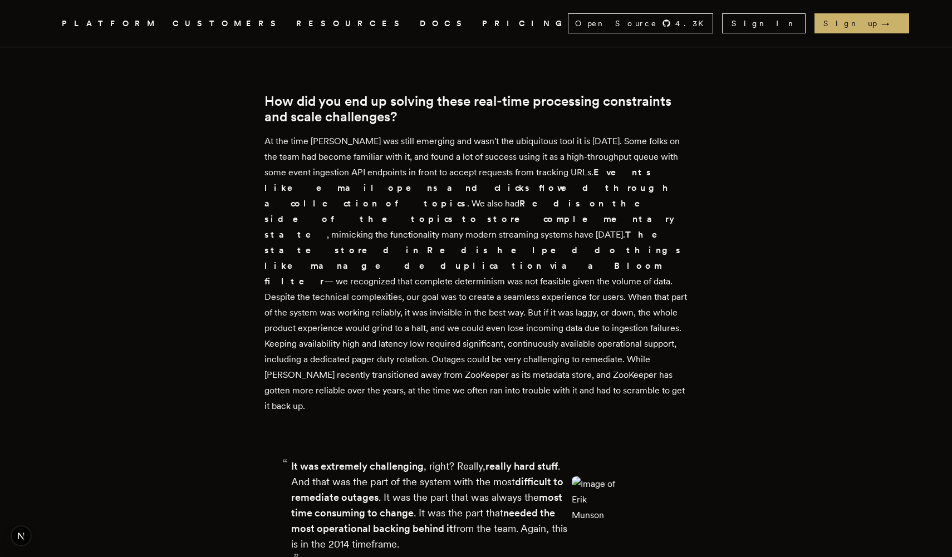
scroll to position [1643, 0]
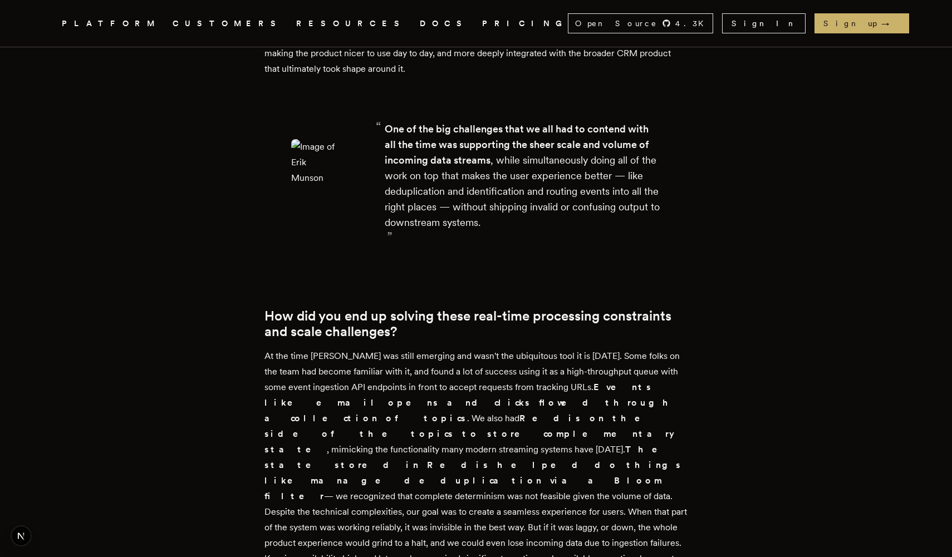
scroll to position [1458, 0]
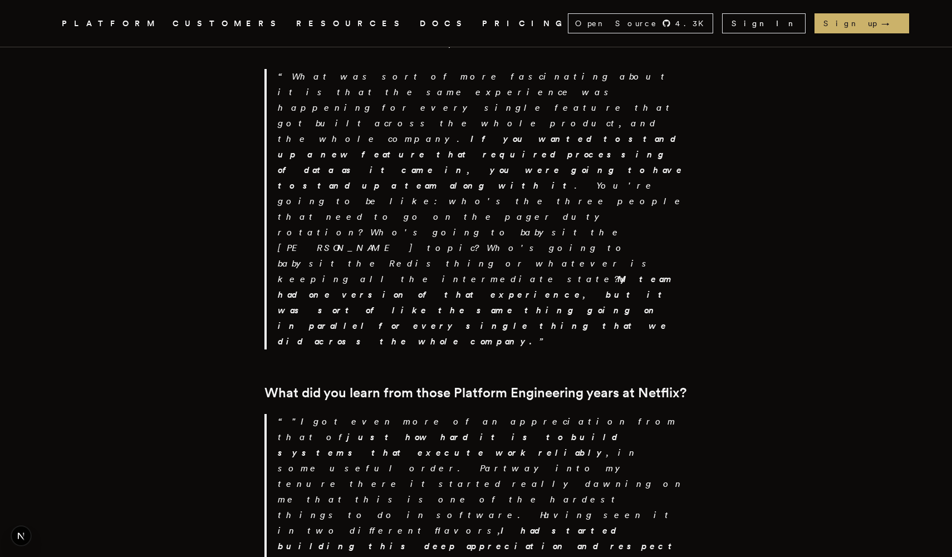
scroll to position [2787, 0]
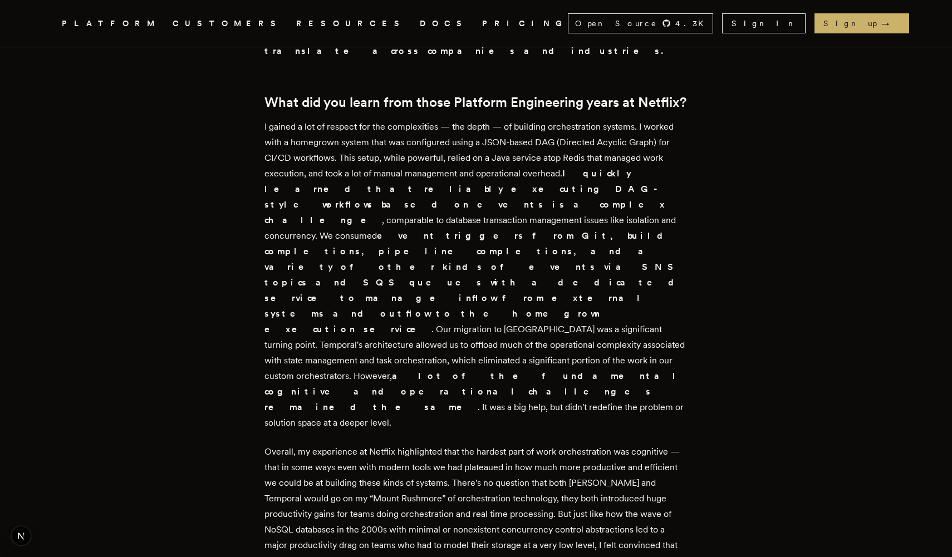
scroll to position [2780, 0]
drag, startPoint x: 460, startPoint y: 183, endPoint x: 580, endPoint y: 395, distance: 244.2
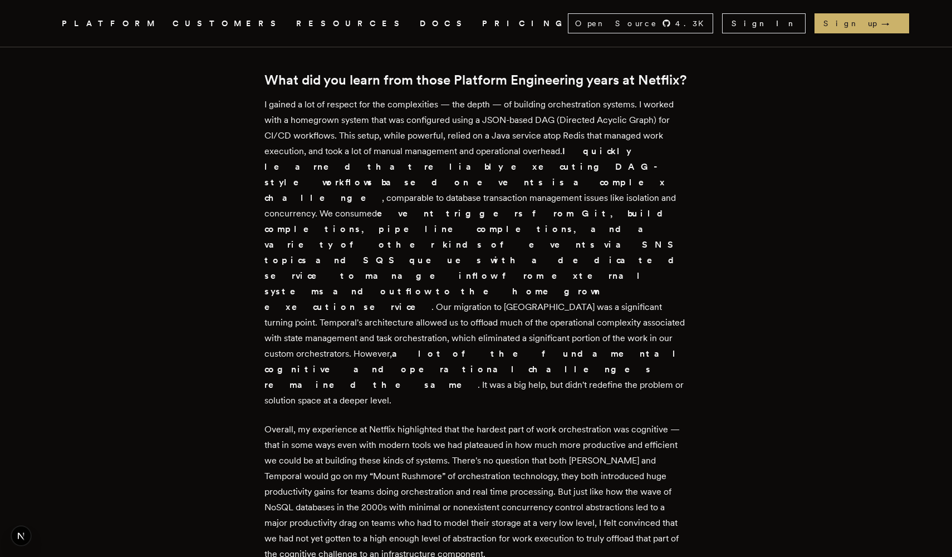
scroll to position [2804, 0]
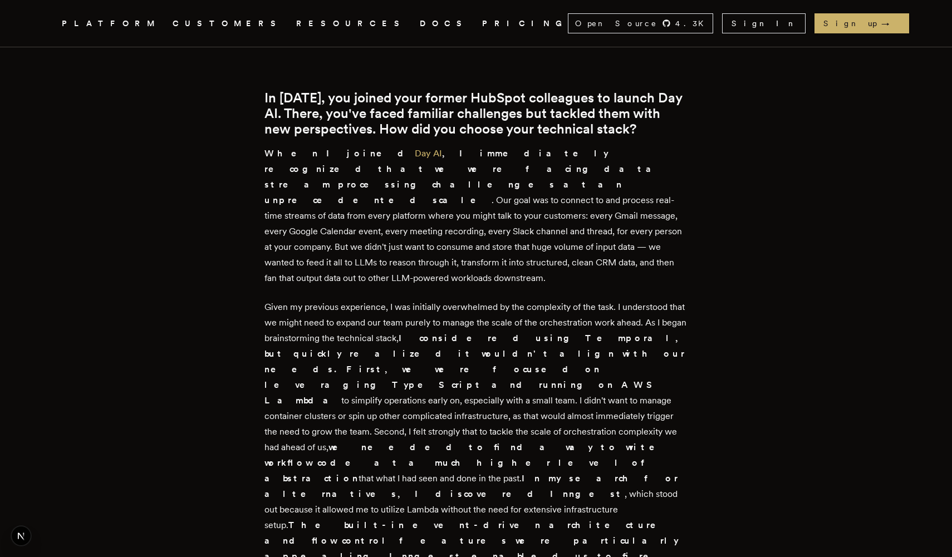
scroll to position [3540, 0]
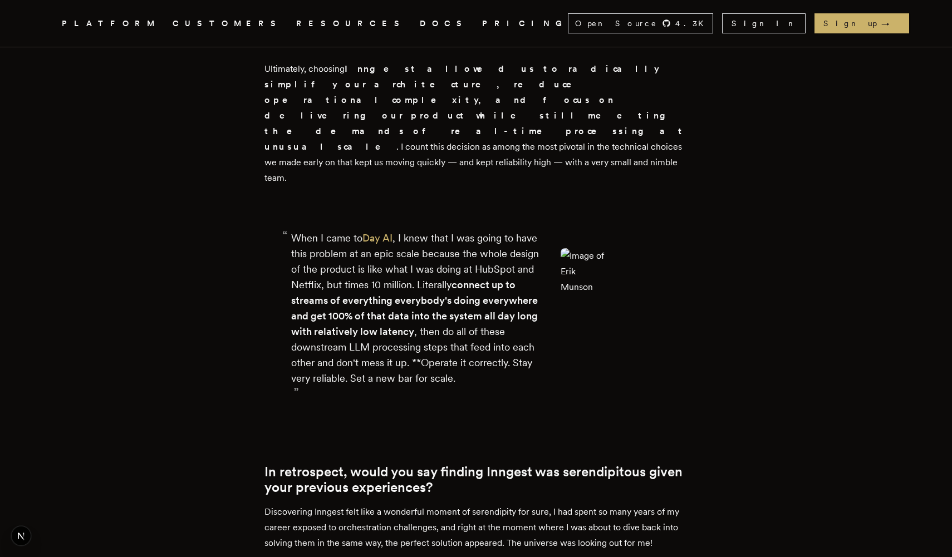
scroll to position [4162, 0]
drag, startPoint x: 395, startPoint y: 208, endPoint x: 563, endPoint y: 374, distance: 235.7
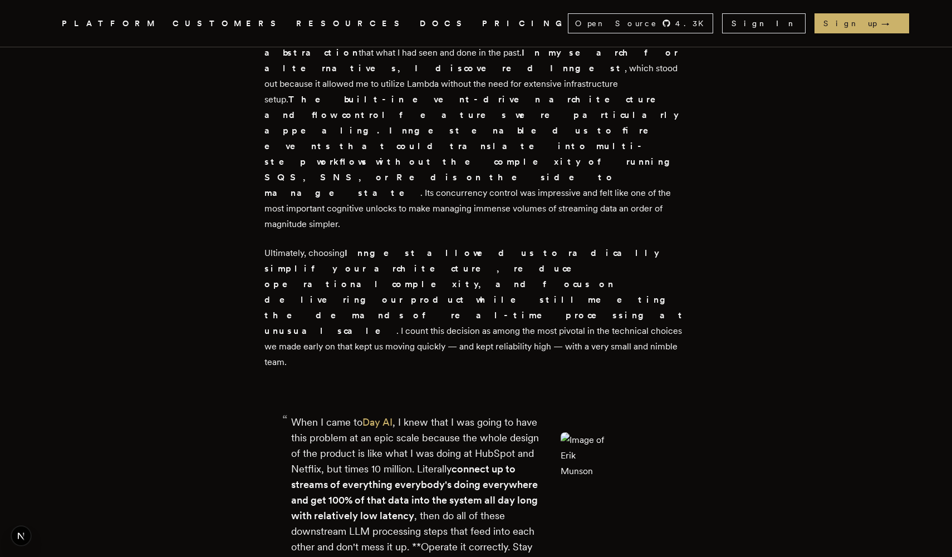
scroll to position [3978, 0]
drag, startPoint x: 593, startPoint y: 357, endPoint x: 606, endPoint y: 278, distance: 80.5
drag, startPoint x: 549, startPoint y: 268, endPoint x: 594, endPoint y: 362, distance: 104.6
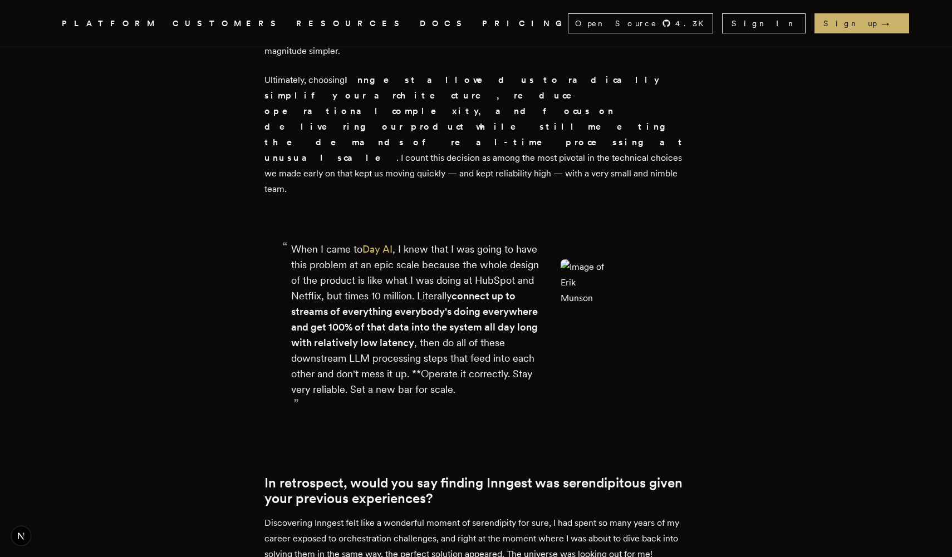
scroll to position [4152, 0]
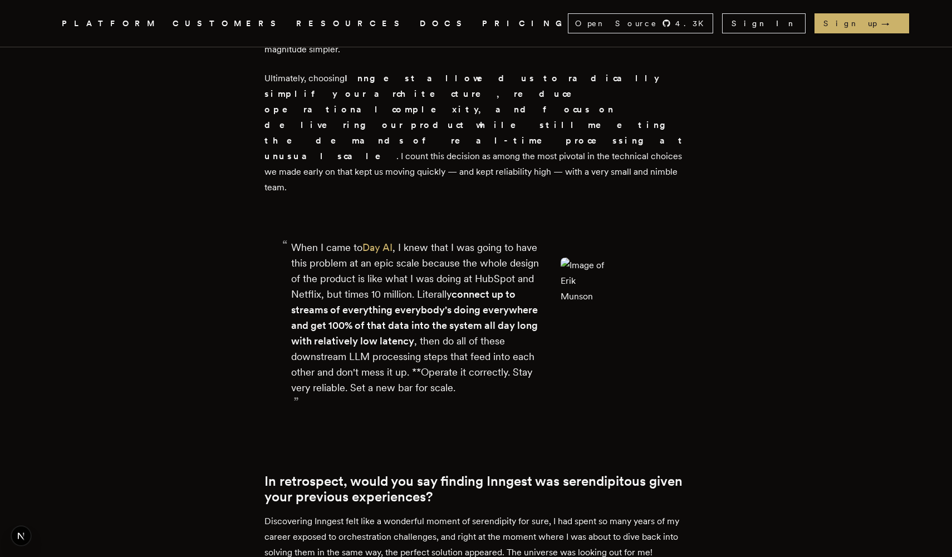
drag, startPoint x: 376, startPoint y: 228, endPoint x: 474, endPoint y: 347, distance: 153.8
drag, startPoint x: 473, startPoint y: 358, endPoint x: 473, endPoint y: 242, distance: 115.8
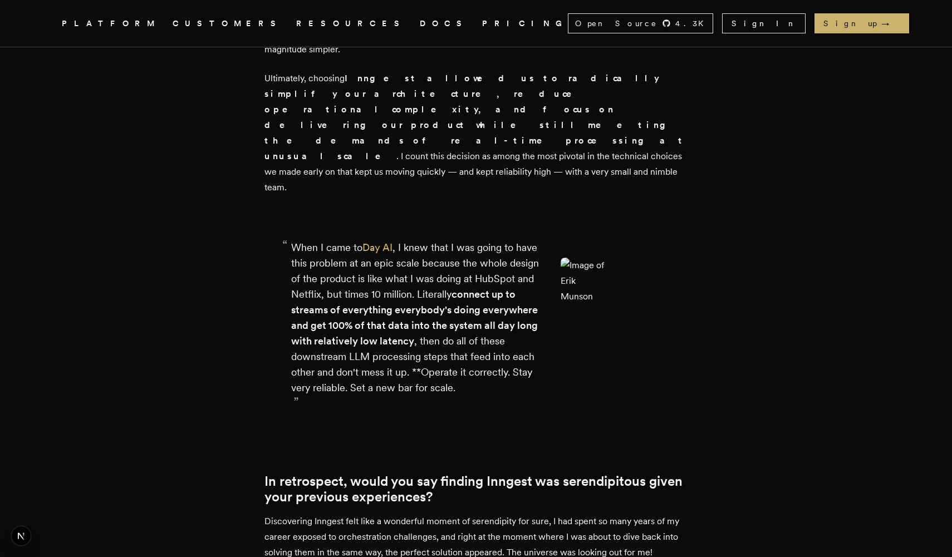
drag, startPoint x: 372, startPoint y: 243, endPoint x: 418, endPoint y: 354, distance: 120.5
drag, startPoint x: 431, startPoint y: 349, endPoint x: 395, endPoint y: 237, distance: 118.3
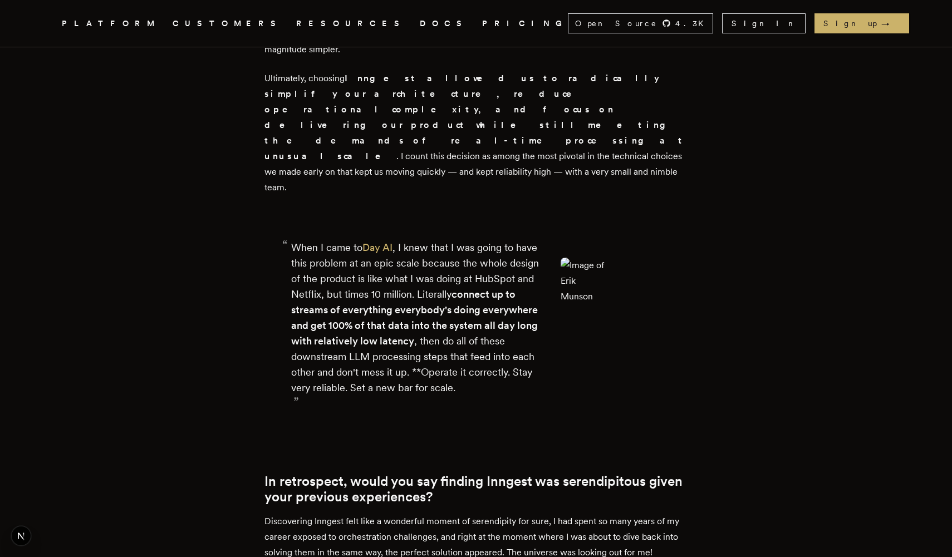
drag, startPoint x: 380, startPoint y: 239, endPoint x: 426, endPoint y: 365, distance: 134.0
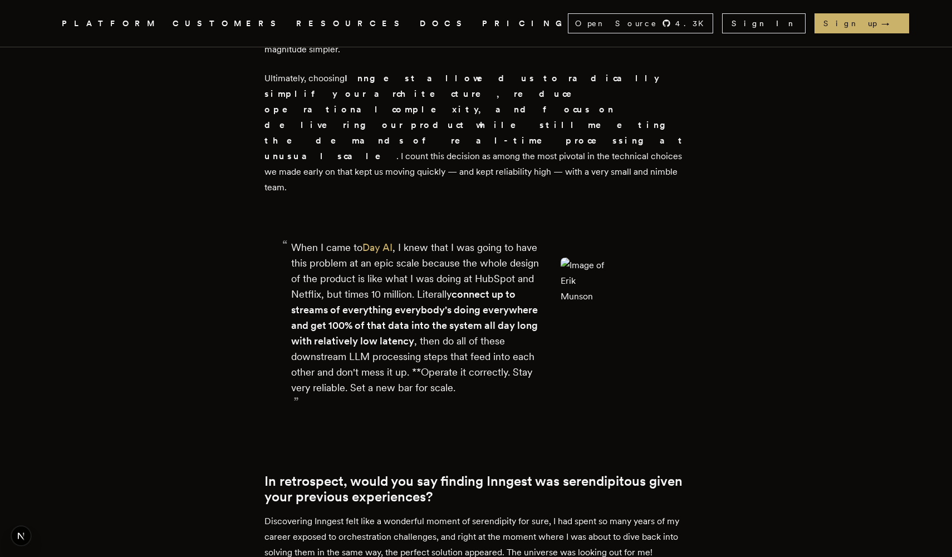
drag, startPoint x: 431, startPoint y: 359, endPoint x: 377, endPoint y: 243, distance: 128.2
drag, startPoint x: 378, startPoint y: 243, endPoint x: 416, endPoint y: 355, distance: 118.8
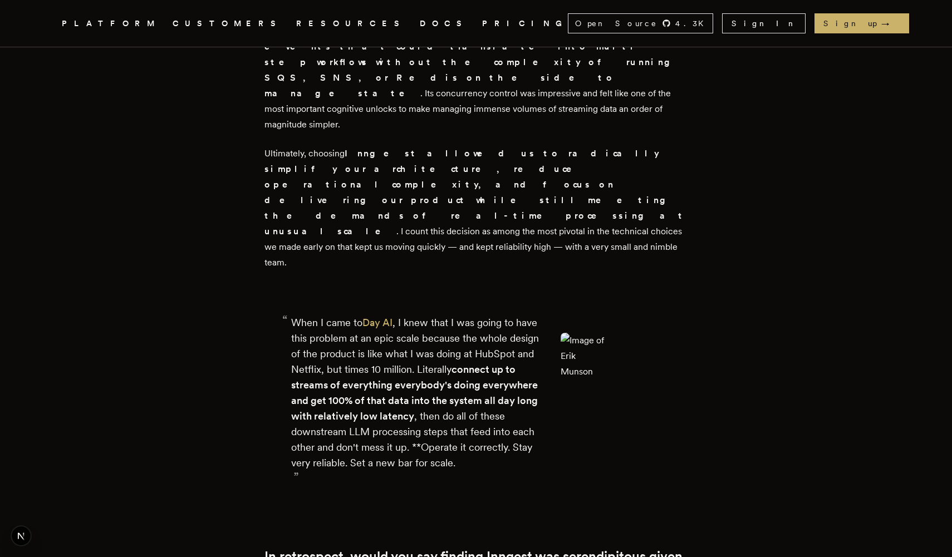
scroll to position [4085, 0]
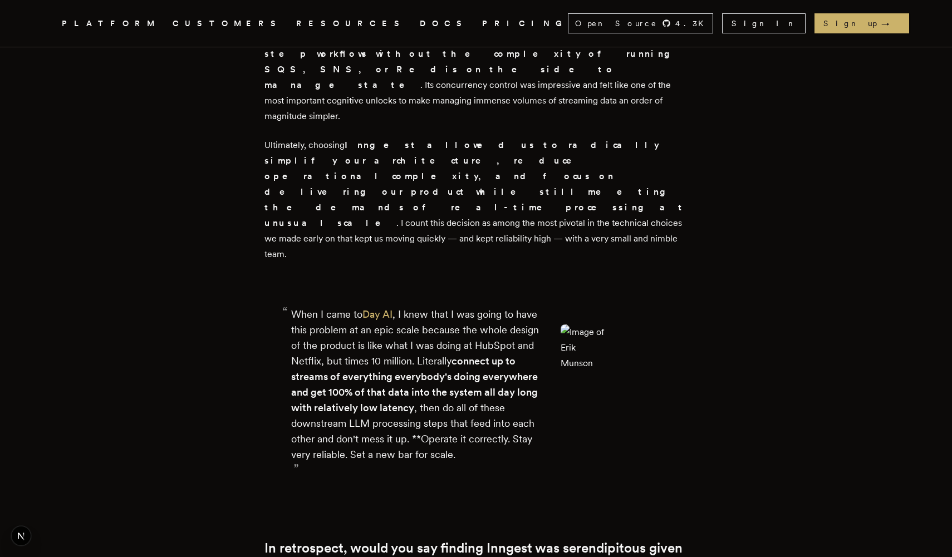
drag, startPoint x: 390, startPoint y: 420, endPoint x: 405, endPoint y: 420, distance: 15.0
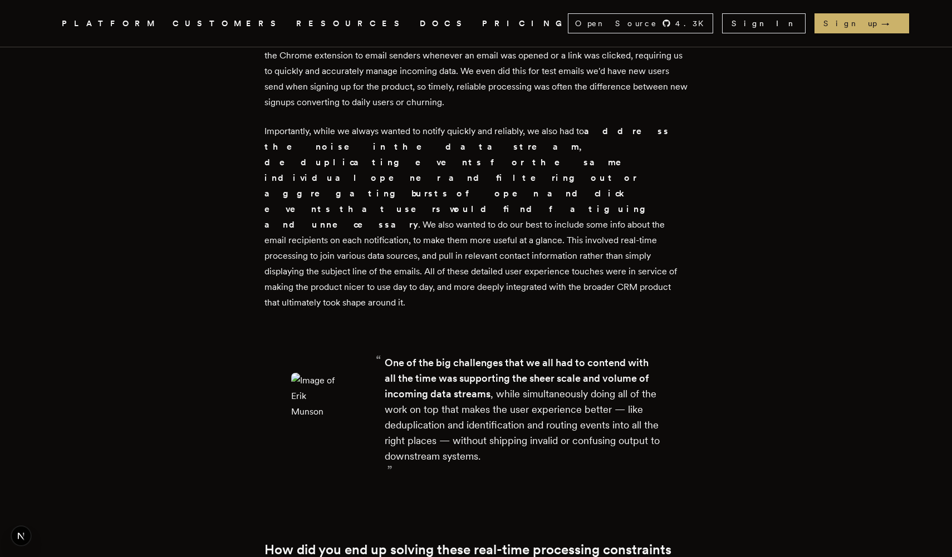
scroll to position [1193, 0]
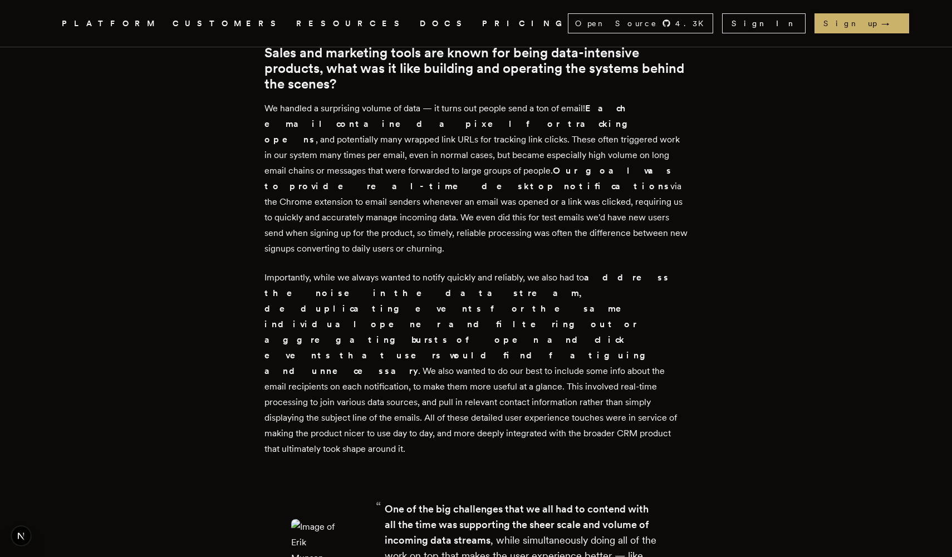
scroll to position [1113, 0]
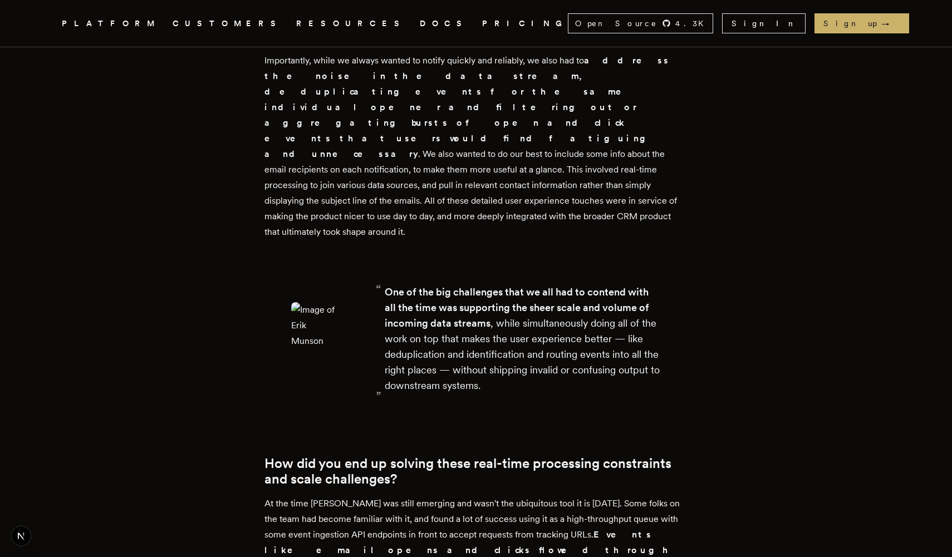
scroll to position [1278, 0]
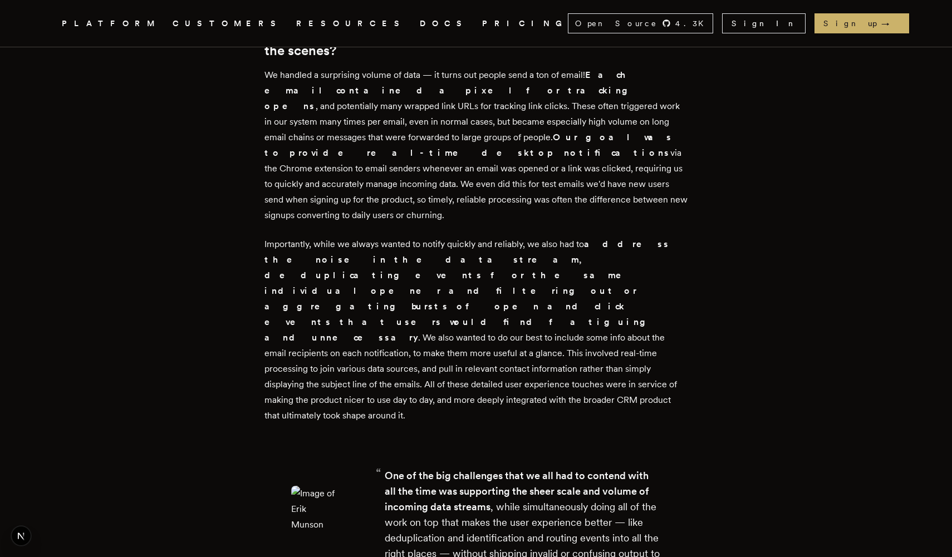
scroll to position [1203, 0]
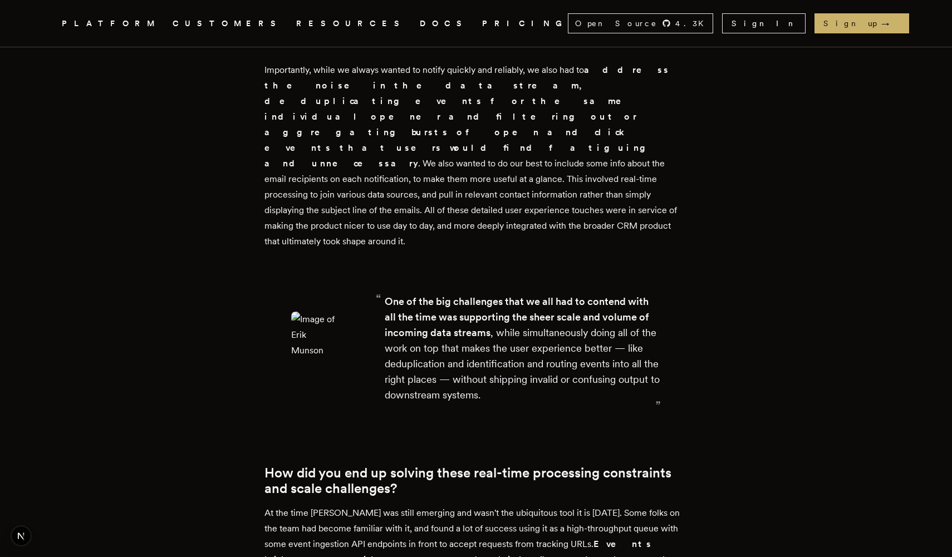
scroll to position [1250, 0]
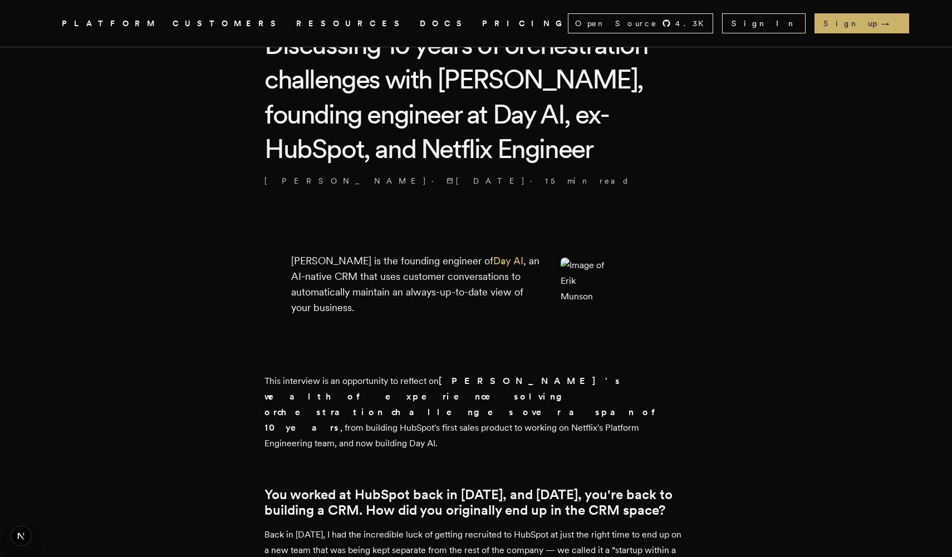
scroll to position [296, 0]
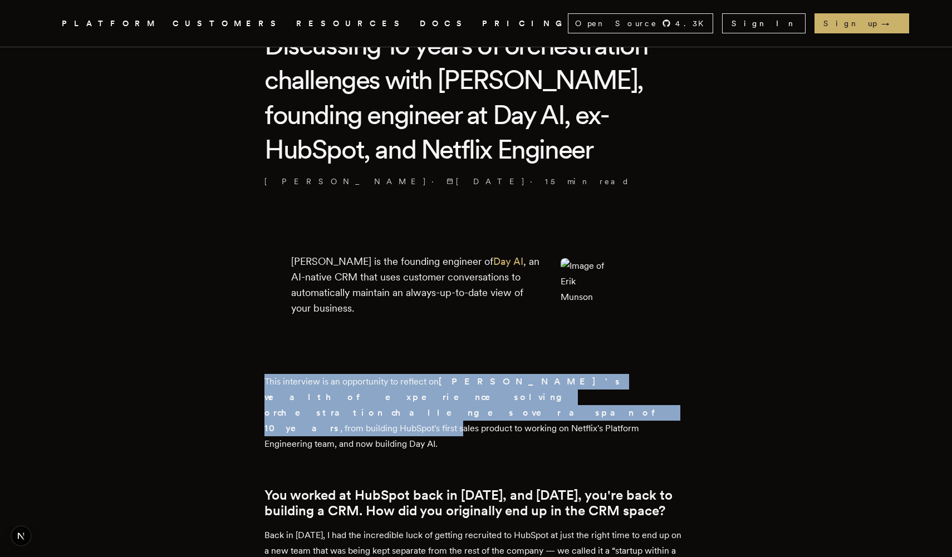
drag, startPoint x: 248, startPoint y: 379, endPoint x: 533, endPoint y: 402, distance: 285.9
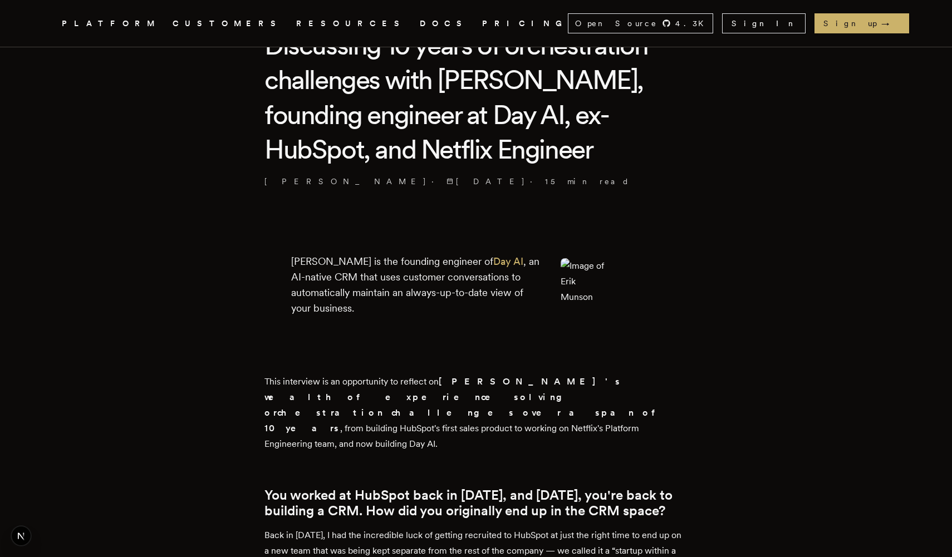
click at [533, 402] on p "This interview is an opportunity to reflect on [PERSON_NAME]'s wealth of experi…" at bounding box center [475, 413] width 423 height 78
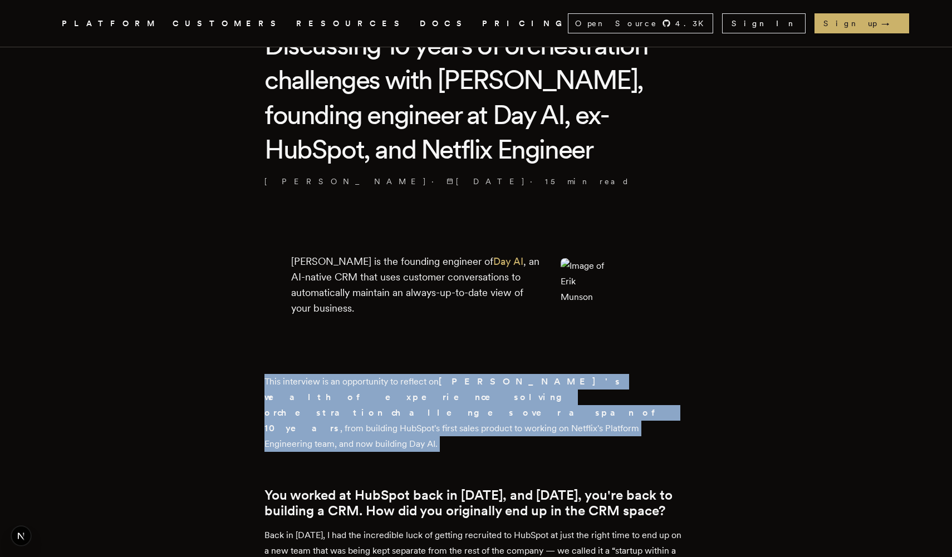
click at [533, 402] on p "This interview is an opportunity to reflect on [PERSON_NAME]'s wealth of experi…" at bounding box center [475, 413] width 423 height 78
click at [513, 409] on p "This interview is an opportunity to reflect on [PERSON_NAME]'s wealth of experi…" at bounding box center [475, 413] width 423 height 78
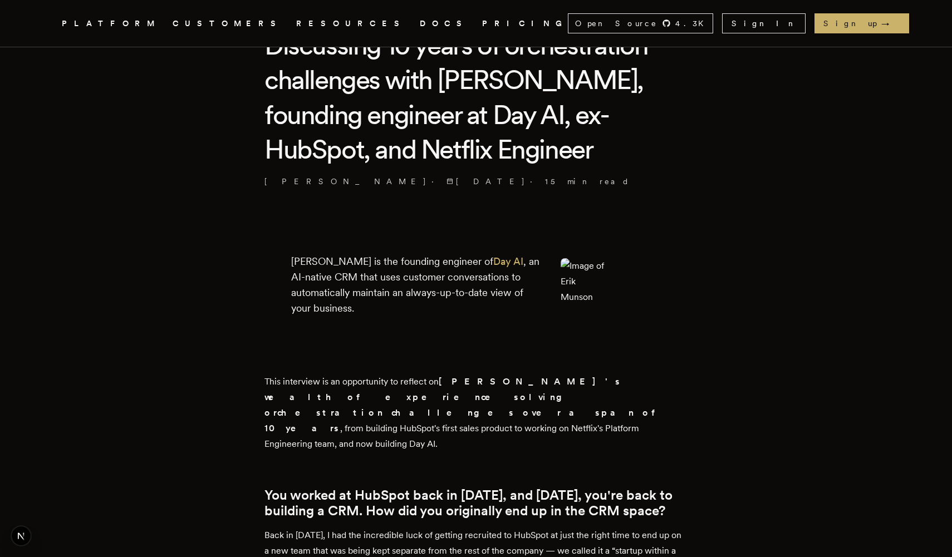
click at [513, 409] on p "This interview is an opportunity to reflect on [PERSON_NAME]'s wealth of experi…" at bounding box center [475, 413] width 423 height 78
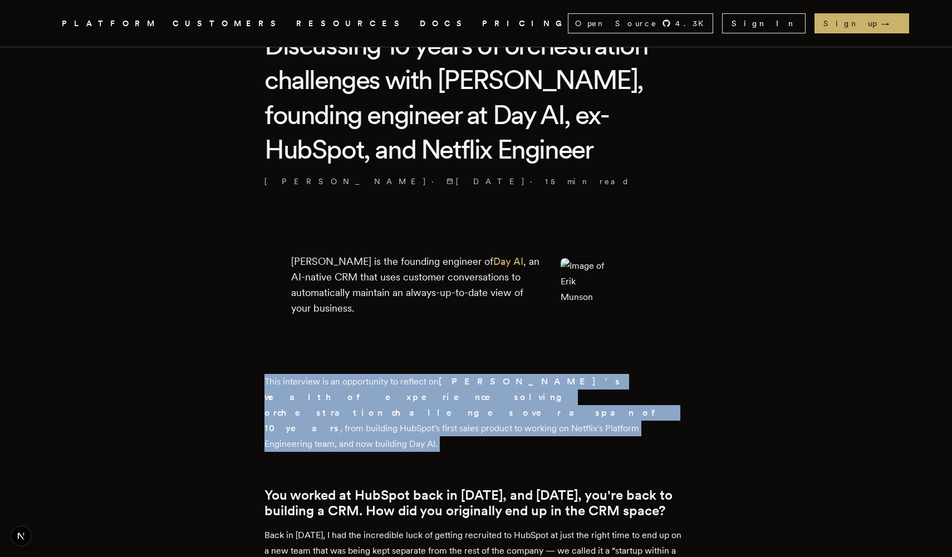
click at [513, 409] on p "This interview is an opportunity to reflect on [PERSON_NAME]'s wealth of experi…" at bounding box center [475, 413] width 423 height 78
click at [539, 409] on p "This interview is an opportunity to reflect on [PERSON_NAME]'s wealth of experi…" at bounding box center [475, 413] width 423 height 78
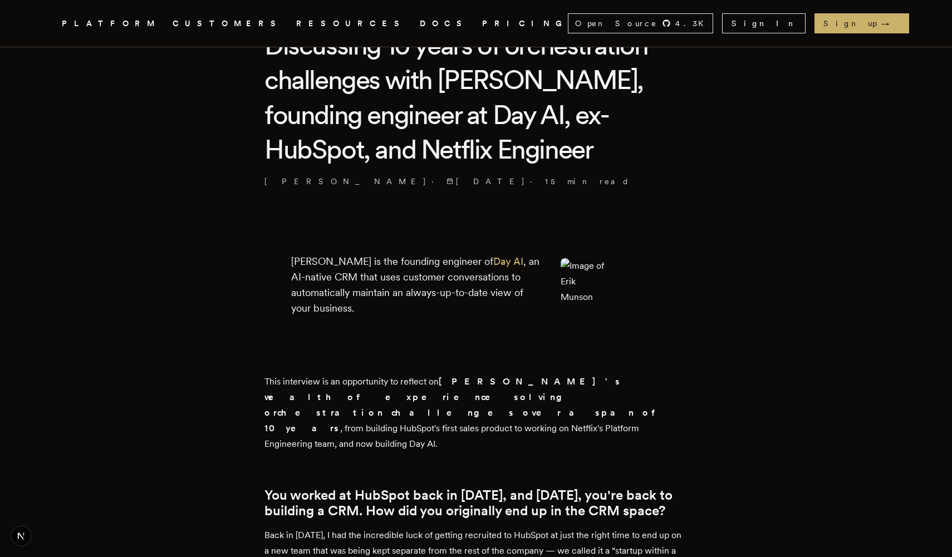
click at [539, 409] on p "This interview is an opportunity to reflect on [PERSON_NAME]'s wealth of experi…" at bounding box center [475, 413] width 423 height 78
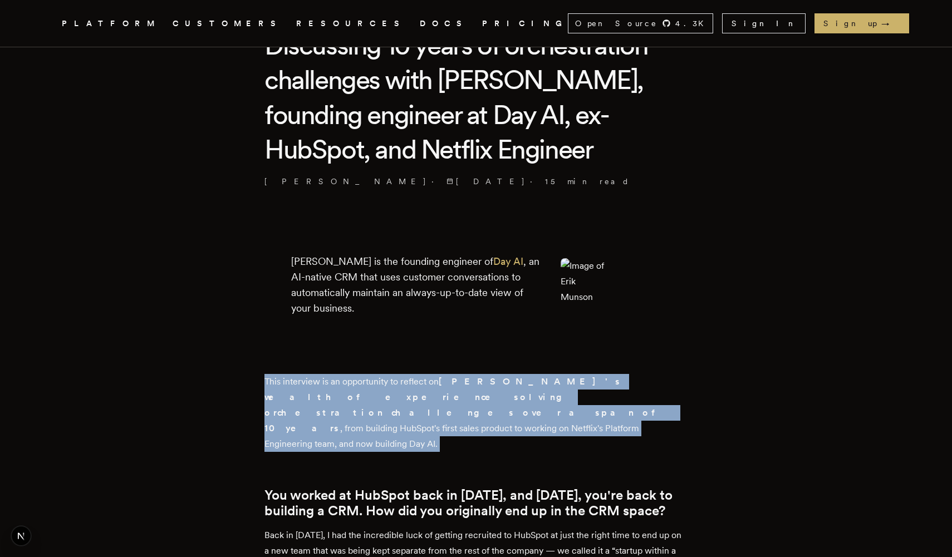
click at [539, 409] on p "This interview is an opportunity to reflect on [PERSON_NAME]'s wealth of experi…" at bounding box center [475, 413] width 423 height 78
click at [527, 411] on p "This interview is an opportunity to reflect on [PERSON_NAME]'s wealth of experi…" at bounding box center [475, 413] width 423 height 78
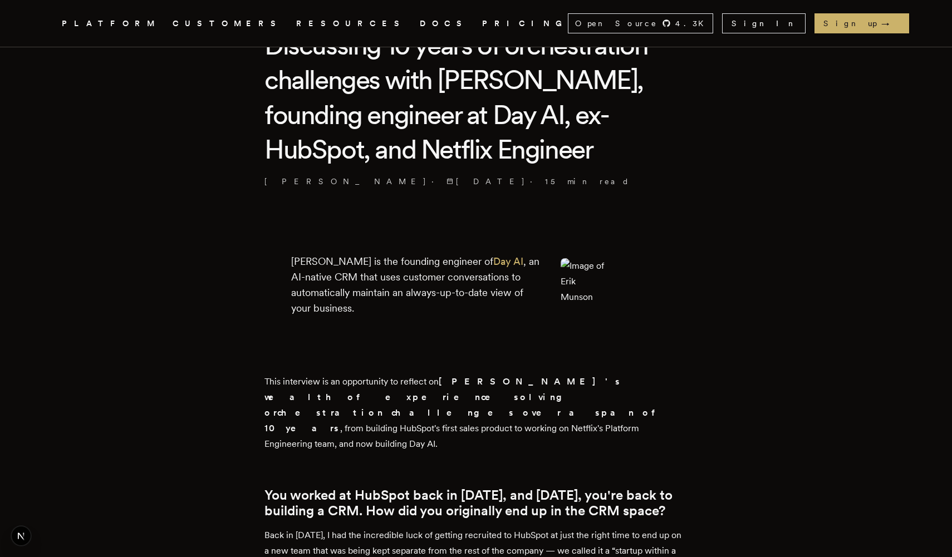
click at [527, 411] on p "This interview is an opportunity to reflect on [PERSON_NAME]'s wealth of experi…" at bounding box center [475, 413] width 423 height 78
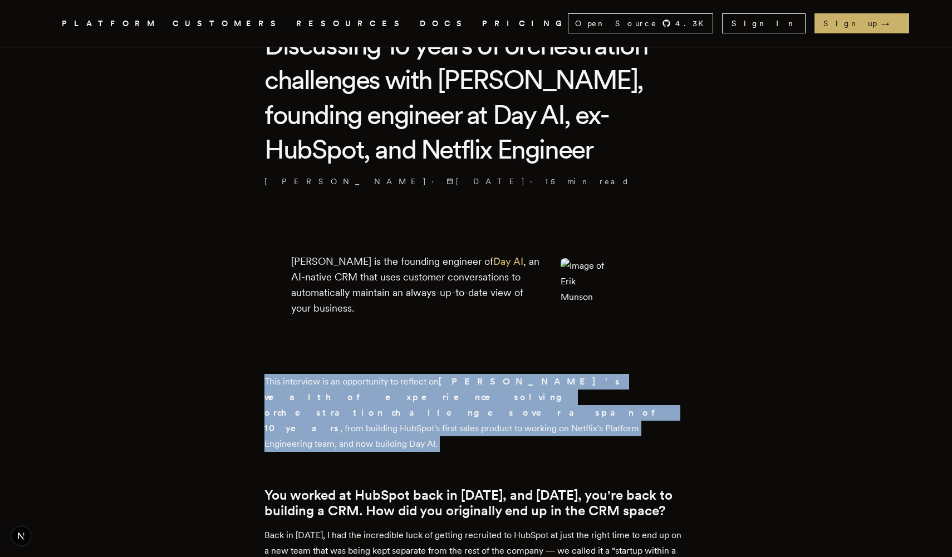
click at [527, 411] on p "This interview is an opportunity to reflect on [PERSON_NAME]'s wealth of experi…" at bounding box center [475, 413] width 423 height 78
click at [575, 411] on p "This interview is an opportunity to reflect on [PERSON_NAME]'s wealth of experi…" at bounding box center [475, 413] width 423 height 78
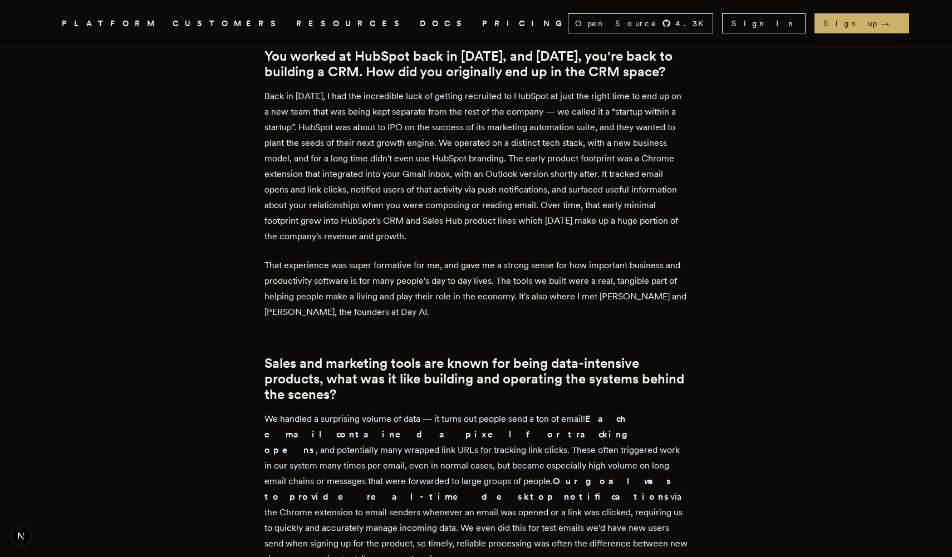
scroll to position [747, 0]
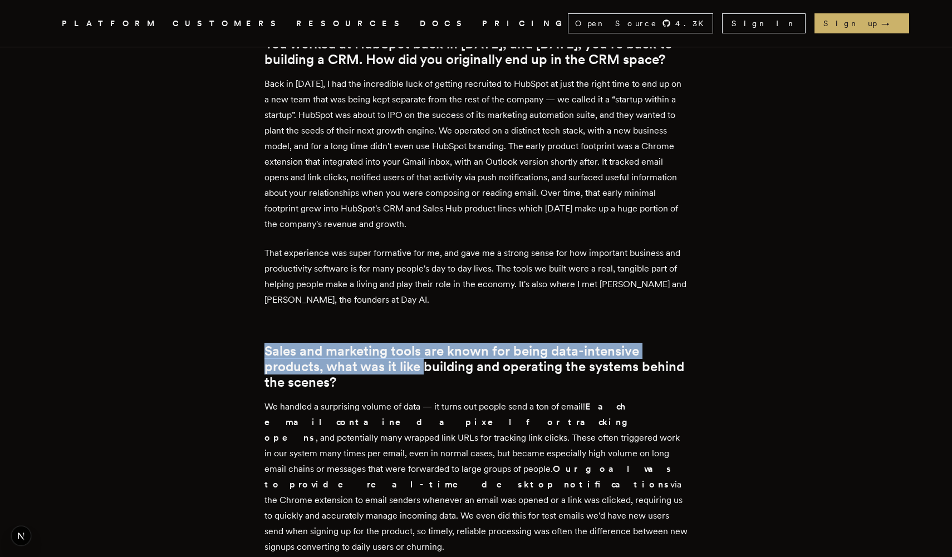
drag, startPoint x: 225, startPoint y: 327, endPoint x: 436, endPoint y: 356, distance: 212.9
click at [436, 356] on h2 "Sales and marketing tools are known for being data-intensive products, what was…" at bounding box center [475, 366] width 423 height 47
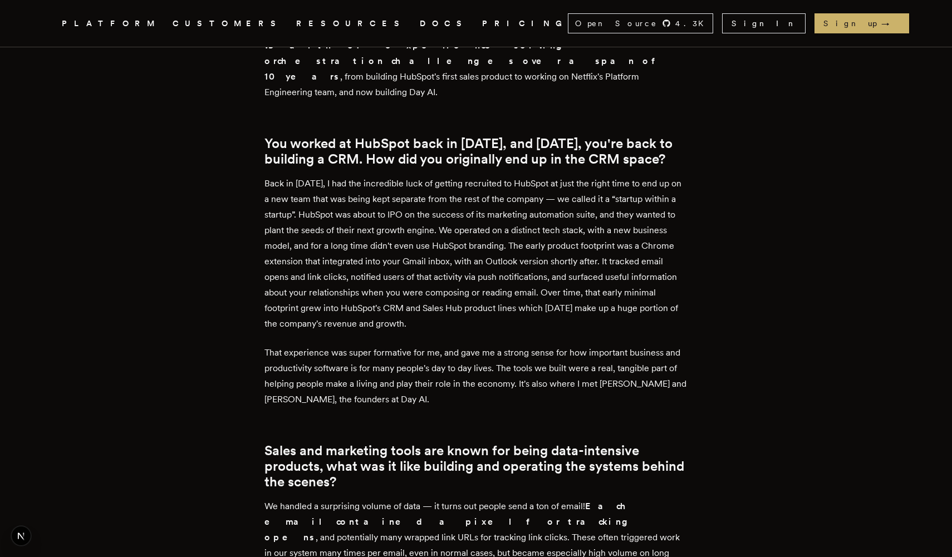
scroll to position [646, 0]
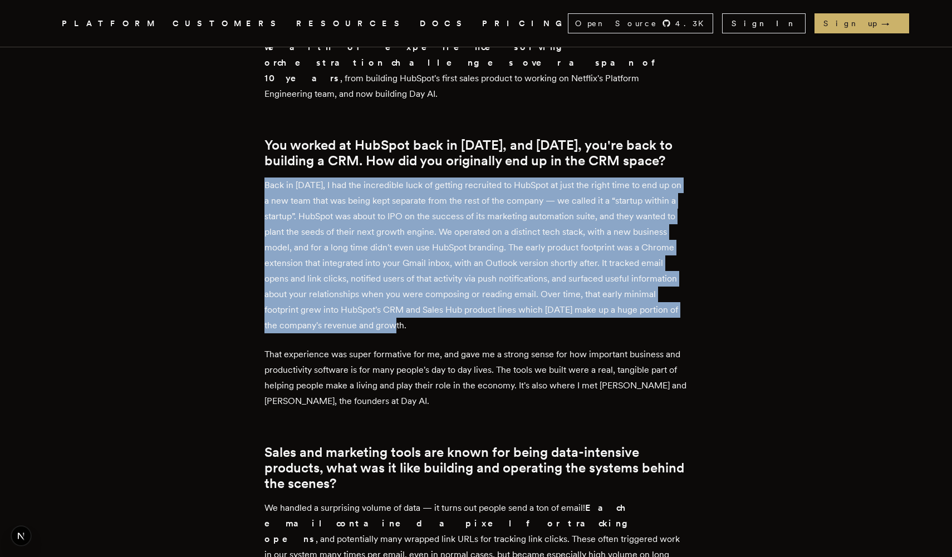
drag, startPoint x: 263, startPoint y: 164, endPoint x: 430, endPoint y: 306, distance: 219.6
click at [430, 306] on p "Back in [DATE], I had the incredible luck of getting recruited to HubSpot at ju…" at bounding box center [475, 256] width 423 height 156
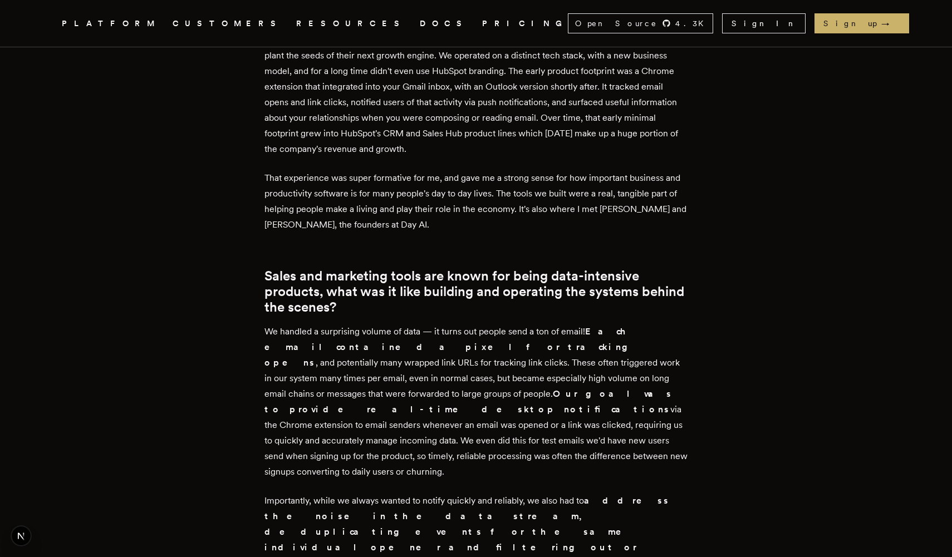
scroll to position [880, 0]
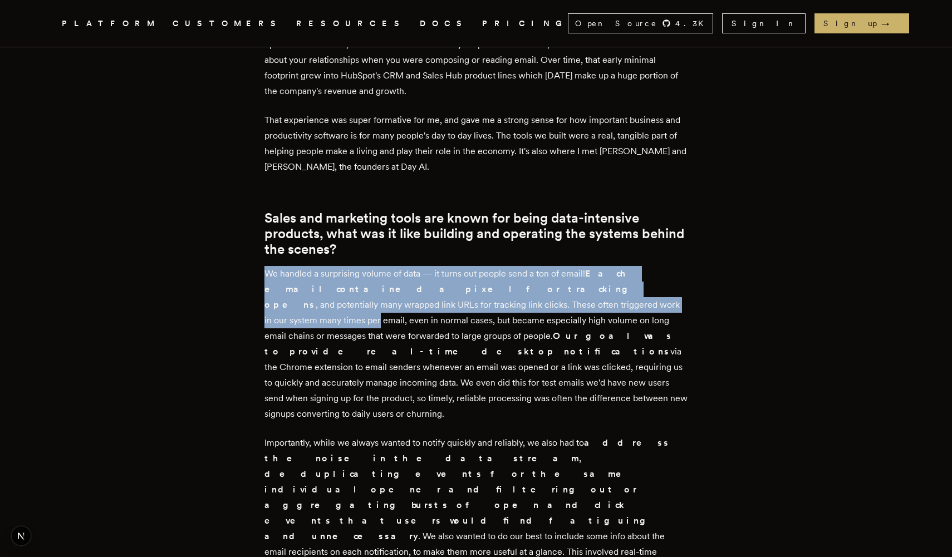
drag, startPoint x: 258, startPoint y: 250, endPoint x: 445, endPoint y: 293, distance: 191.3
click at [445, 293] on p "We handled a surprising volume of data — it turns out people send a ton of emai…" at bounding box center [475, 344] width 423 height 156
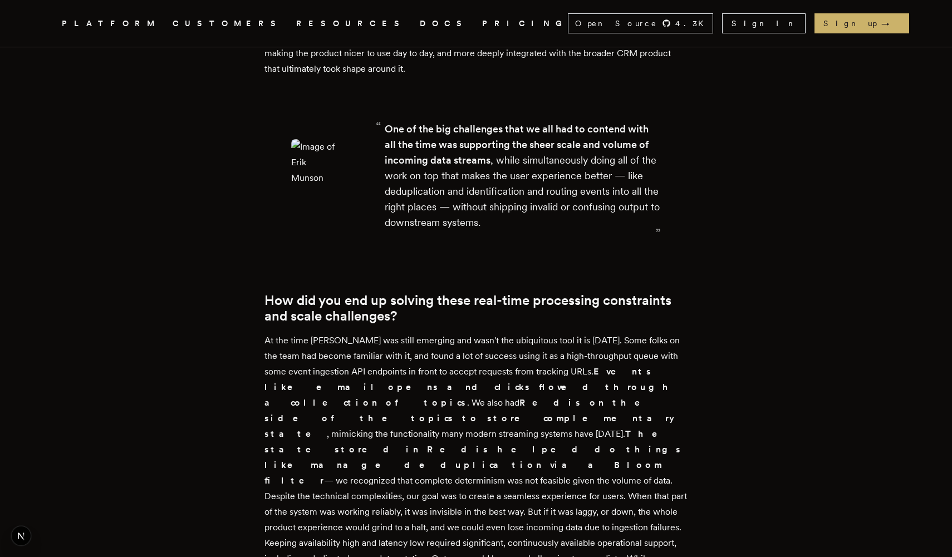
scroll to position [1426, 0]
click at [491, 459] on strong "manage deduplication via a Bloom filter" at bounding box center [462, 472] width 397 height 26
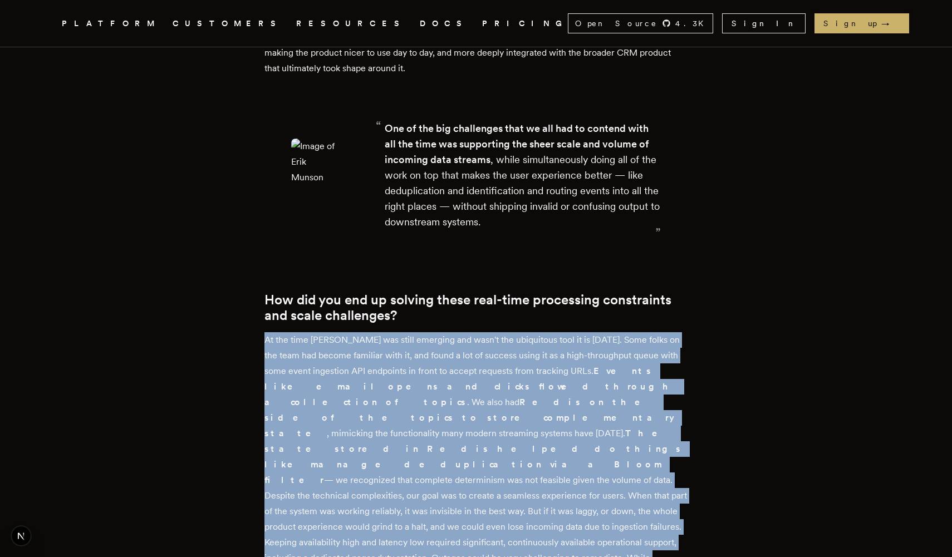
click at [491, 459] on strong "manage deduplication via a Bloom filter" at bounding box center [462, 472] width 397 height 26
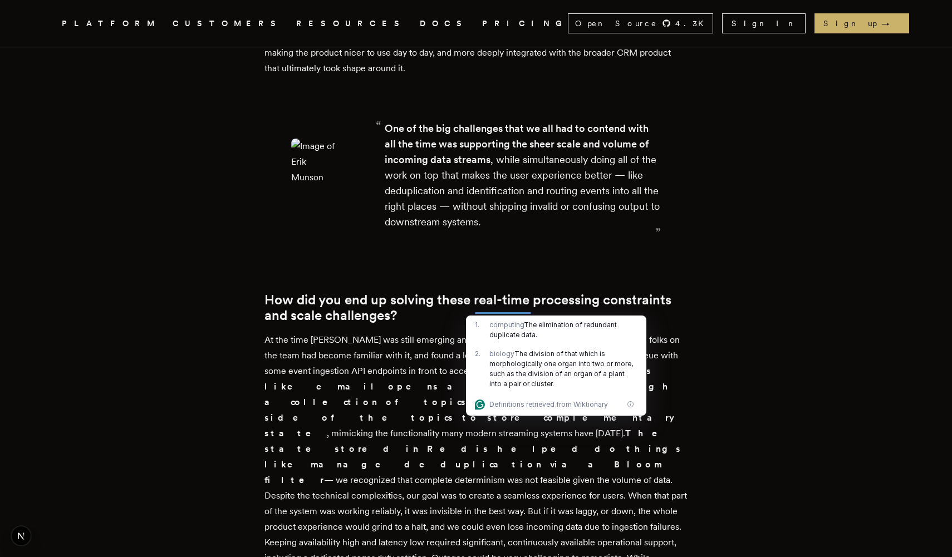
click at [514, 345] on div "2 . biology The division of that which is morphologically one organ into two or…" at bounding box center [556, 369] width 180 height 49
click at [559, 332] on p "At the time [PERSON_NAME] was still emerging and wasn't the ubiquitous tool it …" at bounding box center [475, 472] width 423 height 280
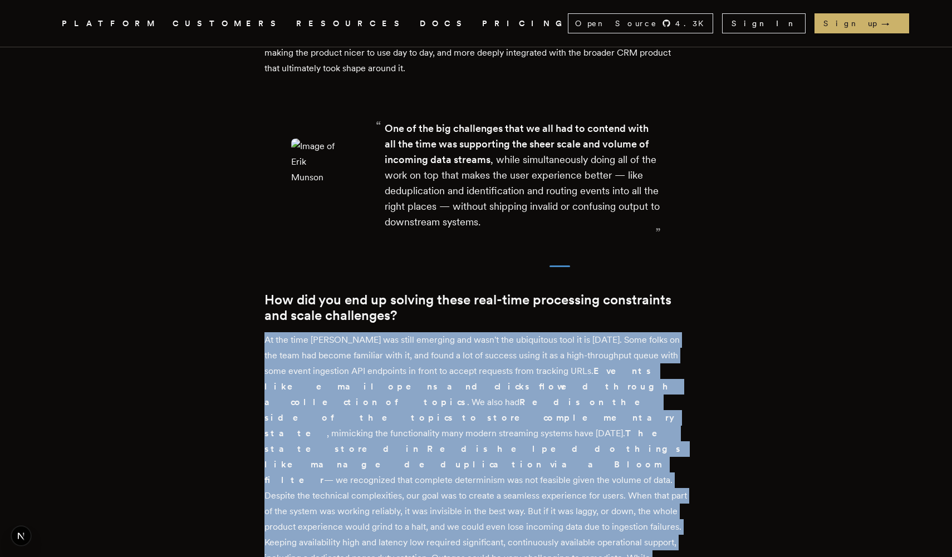
click at [559, 332] on p "At the time [PERSON_NAME] was still emerging and wasn't the ubiquitous tool it …" at bounding box center [475, 472] width 423 height 280
click at [475, 332] on p "At the time [PERSON_NAME] was still emerging and wasn't the ubiquitous tool it …" at bounding box center [475, 472] width 423 height 280
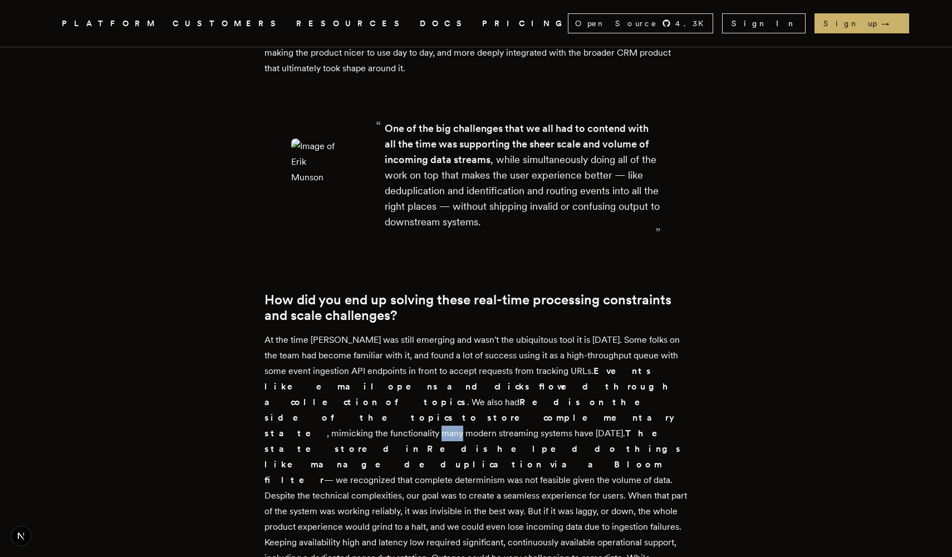
click at [475, 332] on p "At the time [PERSON_NAME] was still emerging and wasn't the ubiquitous tool it …" at bounding box center [475, 472] width 423 height 280
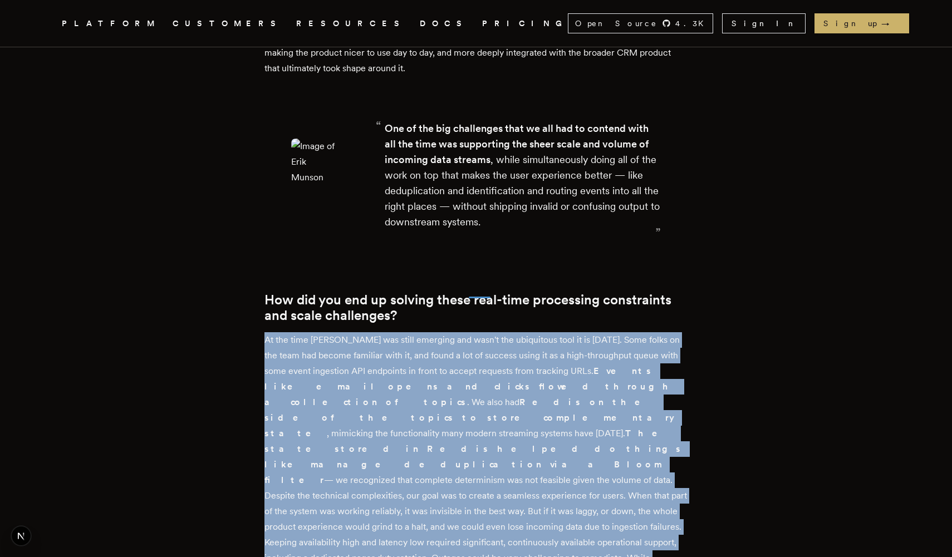
click at [475, 332] on p "At the time [PERSON_NAME] was still emerging and wasn't the ubiquitous tool it …" at bounding box center [475, 472] width 423 height 280
click at [531, 397] on strong "Redis on the side of the topics to store complementary state" at bounding box center [469, 418] width 410 height 42
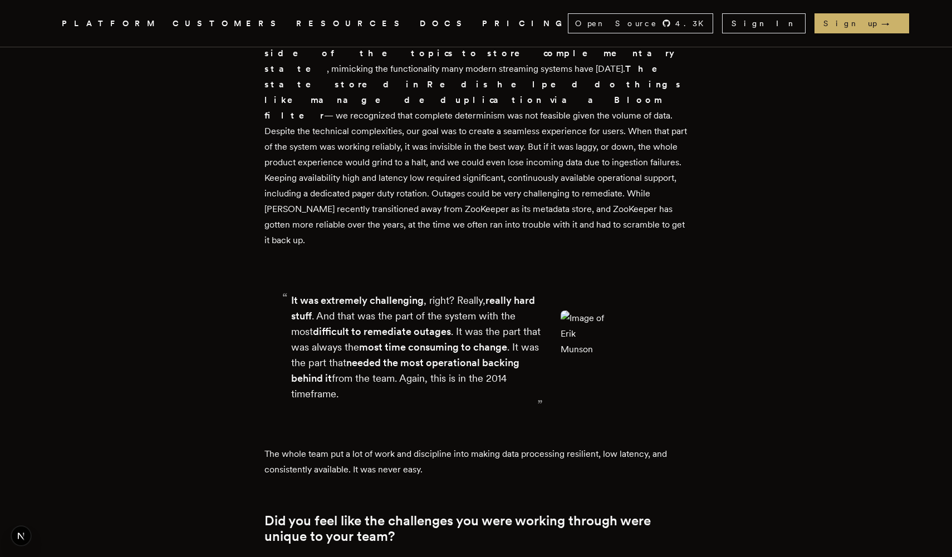
scroll to position [1805, 0]
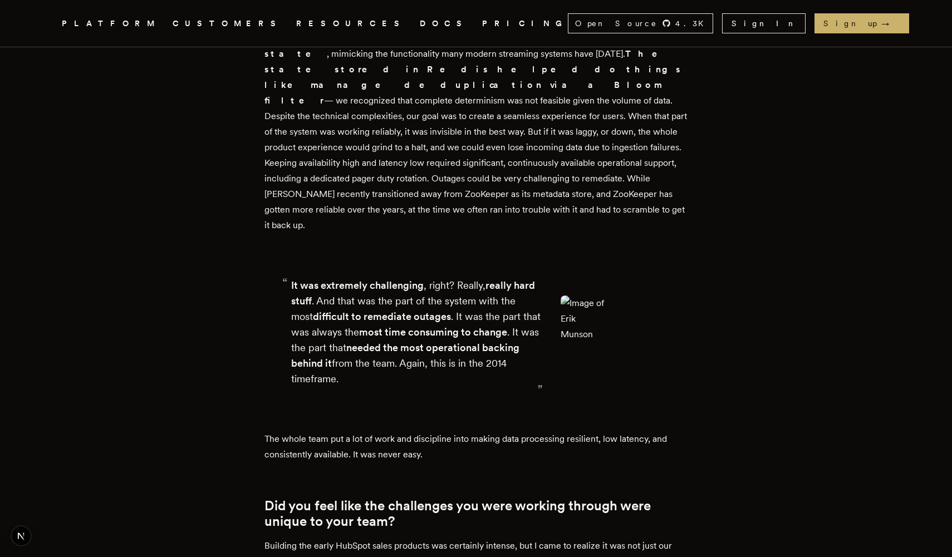
drag, startPoint x: 287, startPoint y: 93, endPoint x: 434, endPoint y: 205, distance: 184.7
click at [434, 251] on div "“ It was extremely challenging , right? Really, really hard stuff . And that wa…" at bounding box center [475, 332] width 423 height 163
click at [434, 278] on div "It was extremely challenging , right? Really, really hard stuff . And that was …" at bounding box center [417, 332] width 252 height 109
drag, startPoint x: 446, startPoint y: 205, endPoint x: 296, endPoint y: 117, distance: 174.6
click at [296, 278] on div "It was extremely challenging , right? Really, really hard stuff . And that was …" at bounding box center [417, 332] width 252 height 109
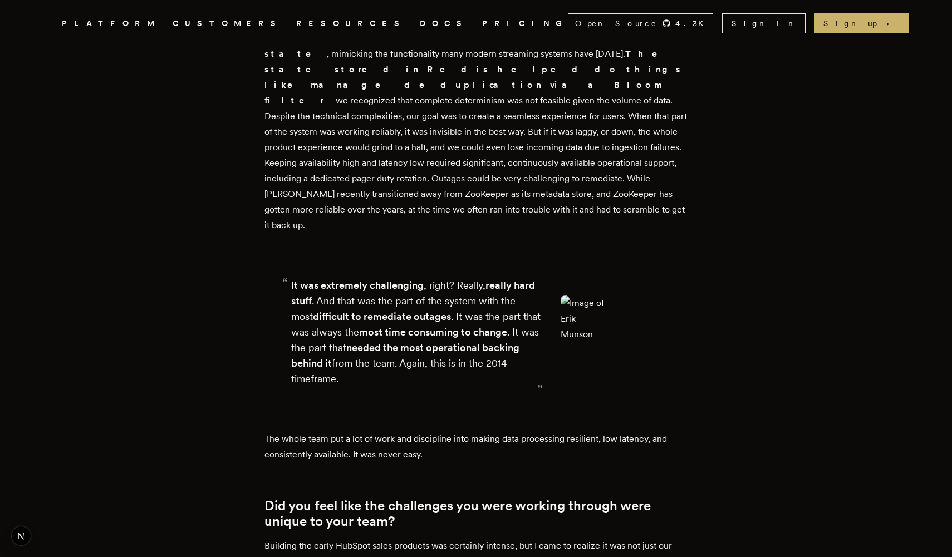
click at [296, 279] on strong "It was extremely challenging" at bounding box center [357, 285] width 132 height 12
drag, startPoint x: 293, startPoint y: 115, endPoint x: 431, endPoint y: 211, distance: 168.6
click at [431, 251] on div "“ It was extremely challenging , right? Really, really hard stuff . And that wa…" at bounding box center [475, 332] width 423 height 163
click at [431, 278] on div "It was extremely challenging , right? Really, really hard stuff . And that was …" at bounding box center [417, 332] width 252 height 109
drag, startPoint x: 446, startPoint y: 211, endPoint x: 288, endPoint y: 101, distance: 193.1
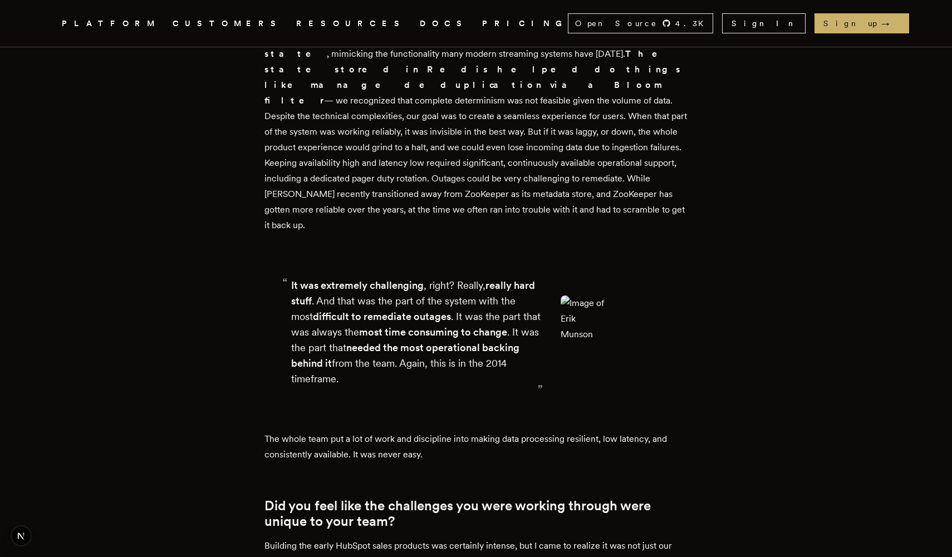
click at [288, 251] on div "“ It was extremely challenging , right? Really, really hard stuff . And that wa…" at bounding box center [475, 332] width 423 height 163
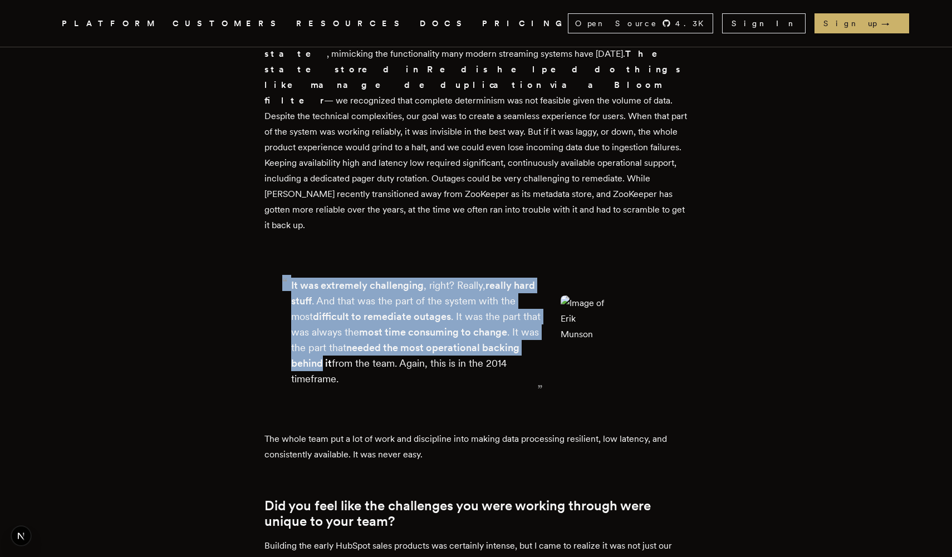
drag, startPoint x: 288, startPoint y: 105, endPoint x: 421, endPoint y: 193, distance: 159.9
click at [421, 278] on div "“ It was extremely challenging , right? Really, really hard stuff . And that wa…" at bounding box center [417, 332] width 252 height 109
click at [421, 342] on strong "needed the most operational backing behind it" at bounding box center [405, 355] width 228 height 27
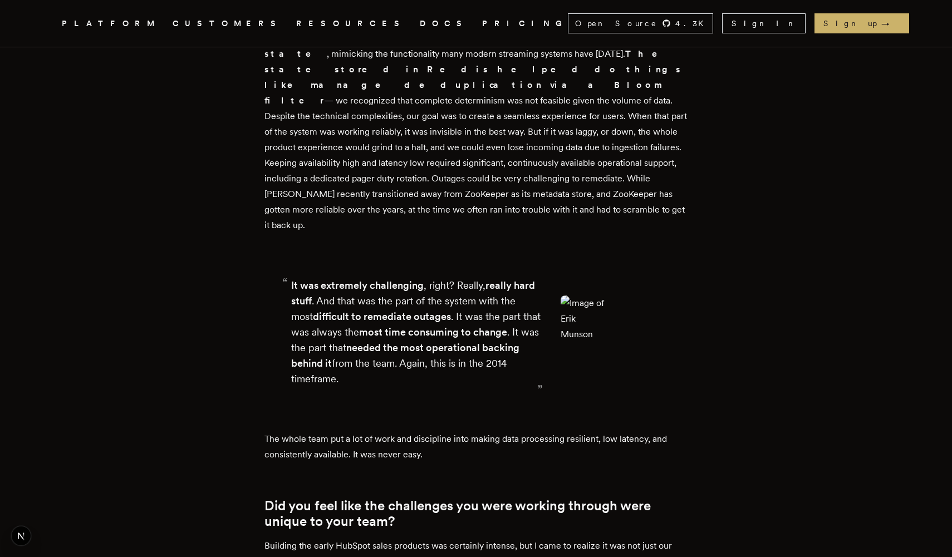
click at [441, 278] on div "It was extremely challenging , right? Really, really hard stuff . And that was …" at bounding box center [417, 332] width 252 height 109
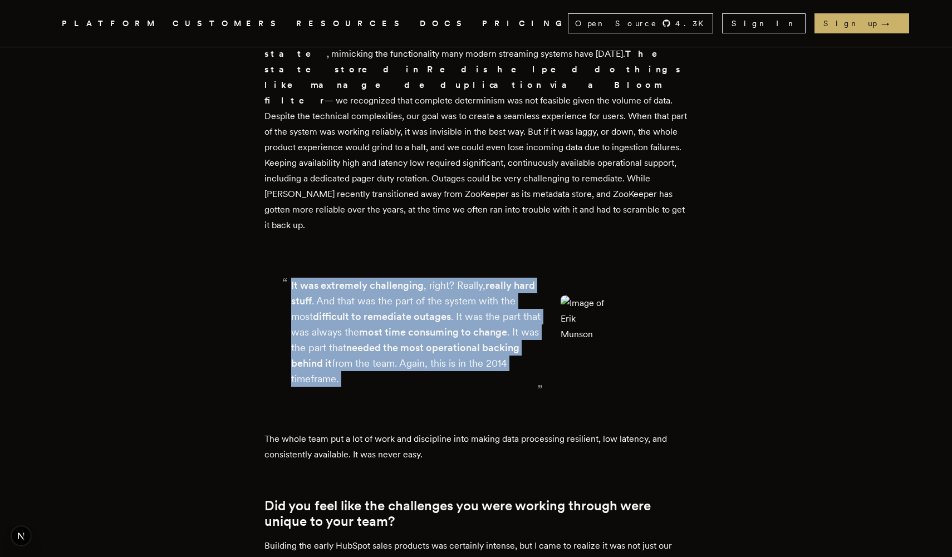
click at [457, 278] on div "It was extremely challenging , right? Really, really hard stuff . And that was …" at bounding box center [417, 332] width 252 height 109
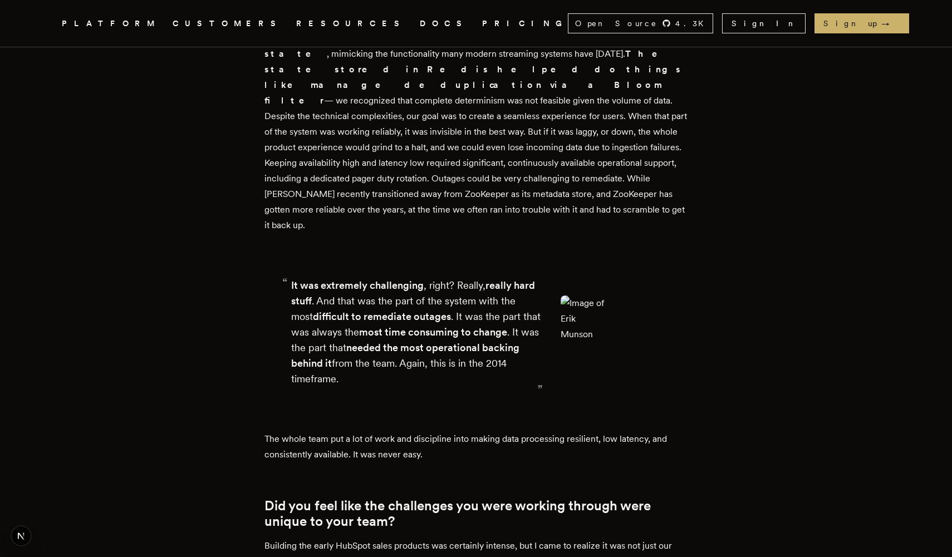
click at [457, 278] on div "It was extremely challenging , right? Really, really hard stuff . And that was …" at bounding box center [417, 332] width 252 height 109
click at [483, 278] on div "It was extremely challenging , right? Really, really hard stuff . And that was …" at bounding box center [417, 332] width 252 height 109
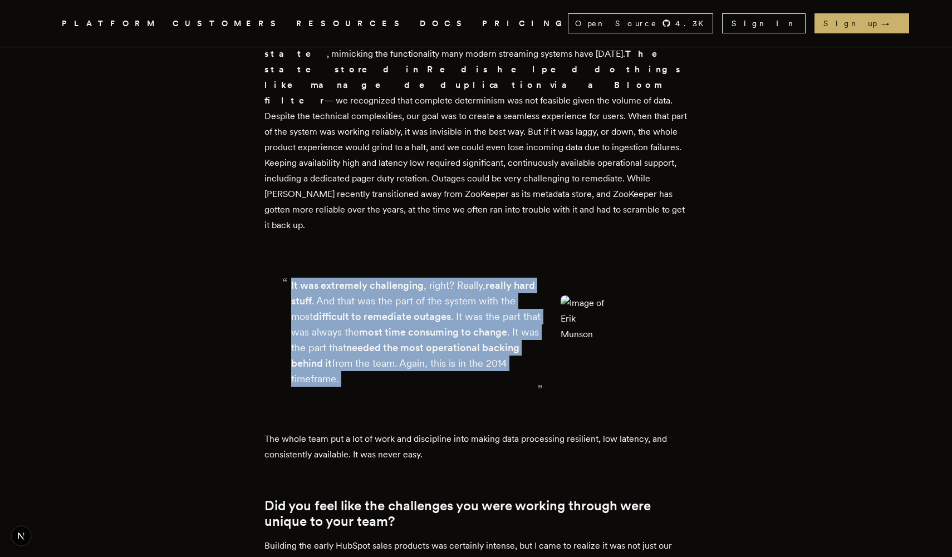
click at [483, 278] on div "It was extremely challenging , right? Really, really hard stuff . And that was …" at bounding box center [417, 332] width 252 height 109
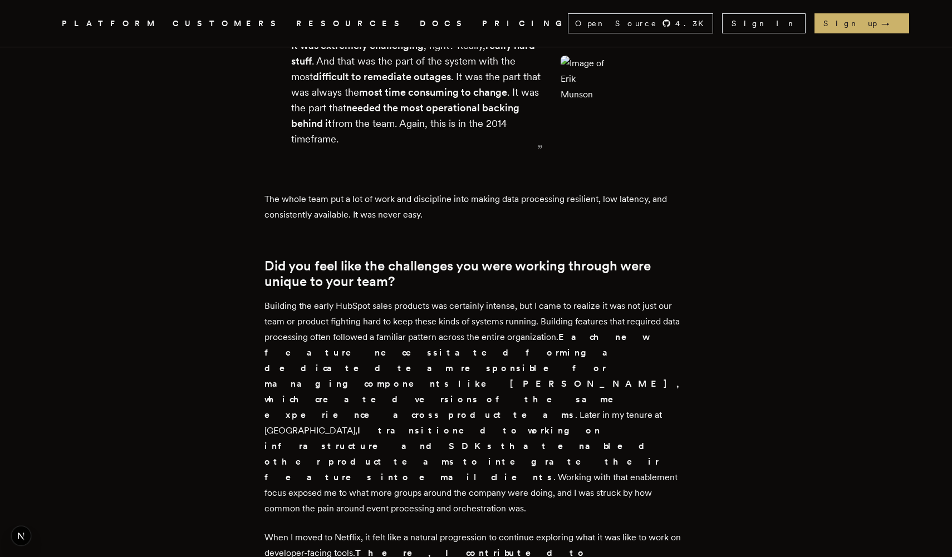
scroll to position [2047, 0]
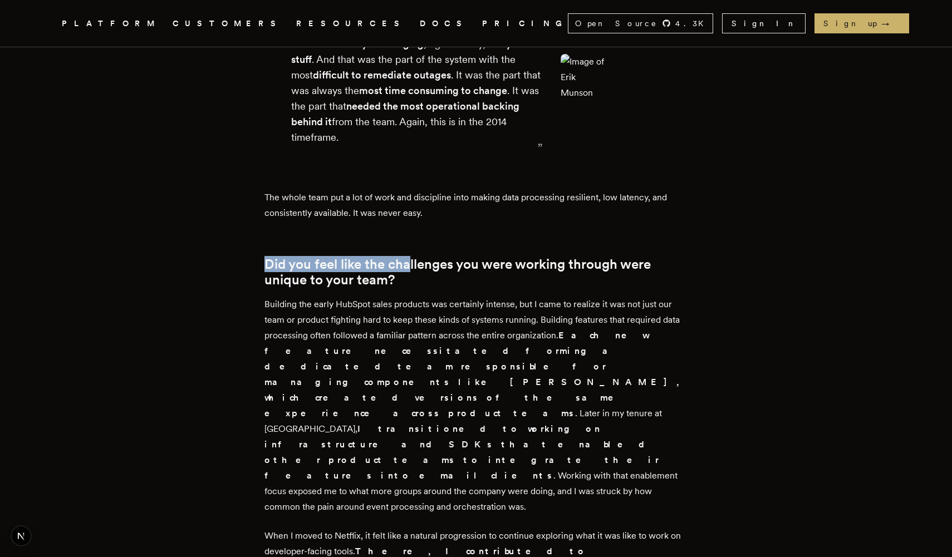
drag, startPoint x: 245, startPoint y: 90, endPoint x: 413, endPoint y: 99, distance: 168.3
click at [436, 257] on h2 "Did you feel like the challenges you were working through were unique to your t…" at bounding box center [475, 272] width 423 height 31
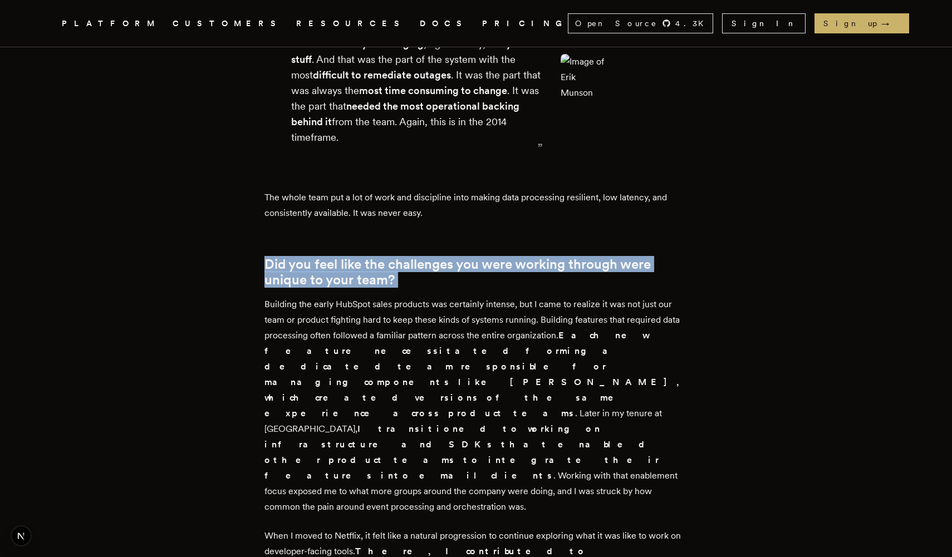
click at [461, 257] on h2 "Did you feel like the challenges you were working through were unique to your t…" at bounding box center [475, 272] width 423 height 31
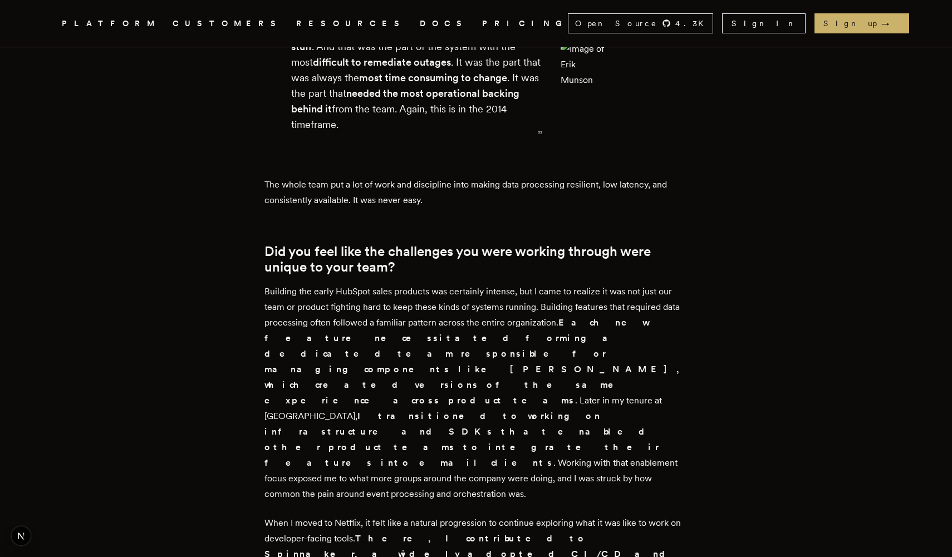
scroll to position [2054, 0]
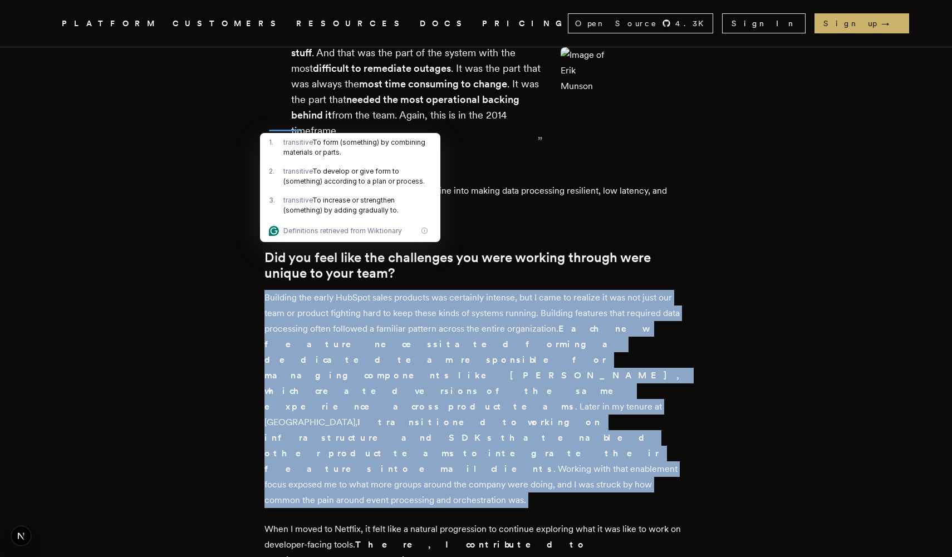
click at [398, 290] on p "Building the early HubSpot sales products was certainly intense, but I came to …" at bounding box center [475, 399] width 423 height 218
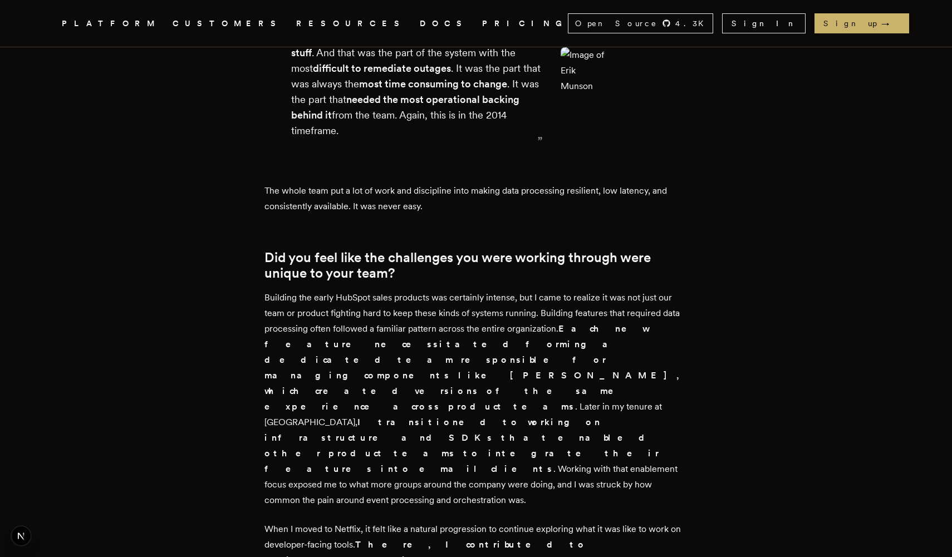
click at [398, 290] on p "Building the early HubSpot sales products was certainly intense, but I came to …" at bounding box center [475, 399] width 423 height 218
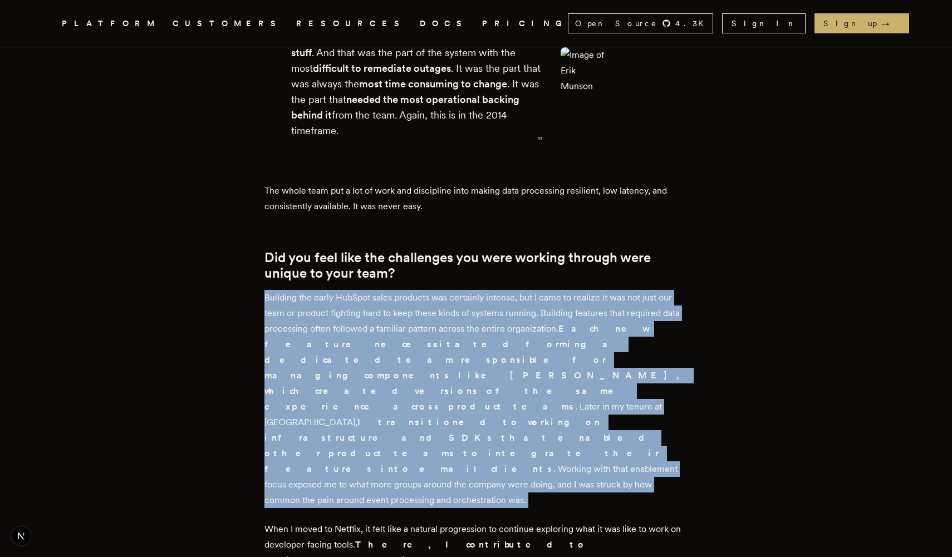
click at [428, 290] on p "Building the early HubSpot sales products was certainly intense, but I came to …" at bounding box center [475, 399] width 423 height 218
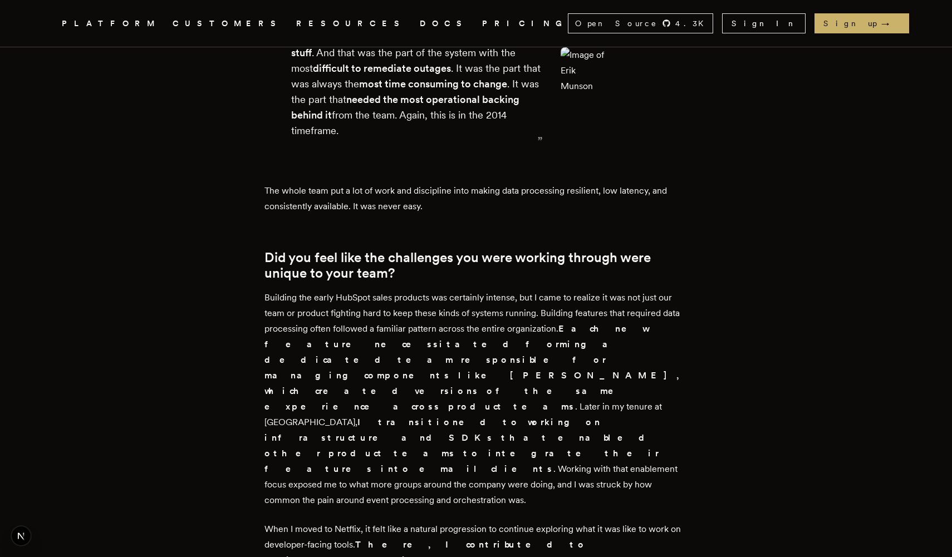
click at [428, 290] on p "Building the early HubSpot sales products was certainly intense, but I came to …" at bounding box center [475, 399] width 423 height 218
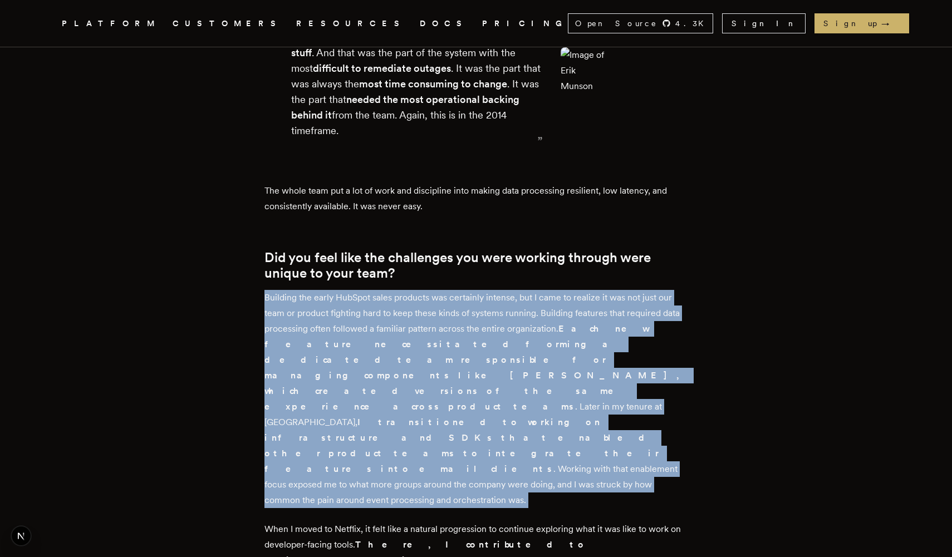
click at [467, 290] on p "Building the early HubSpot sales products was certainly intense, but I came to …" at bounding box center [475, 399] width 423 height 218
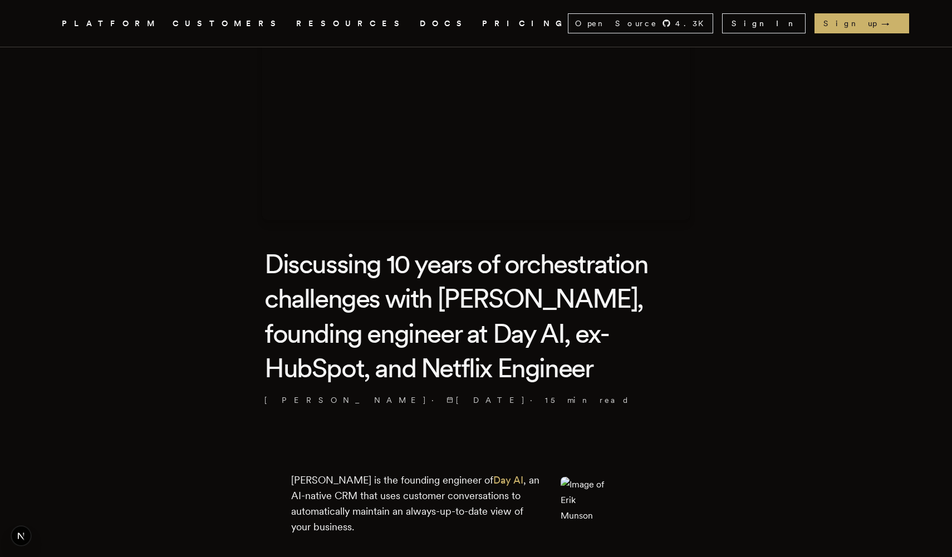
scroll to position [0, 0]
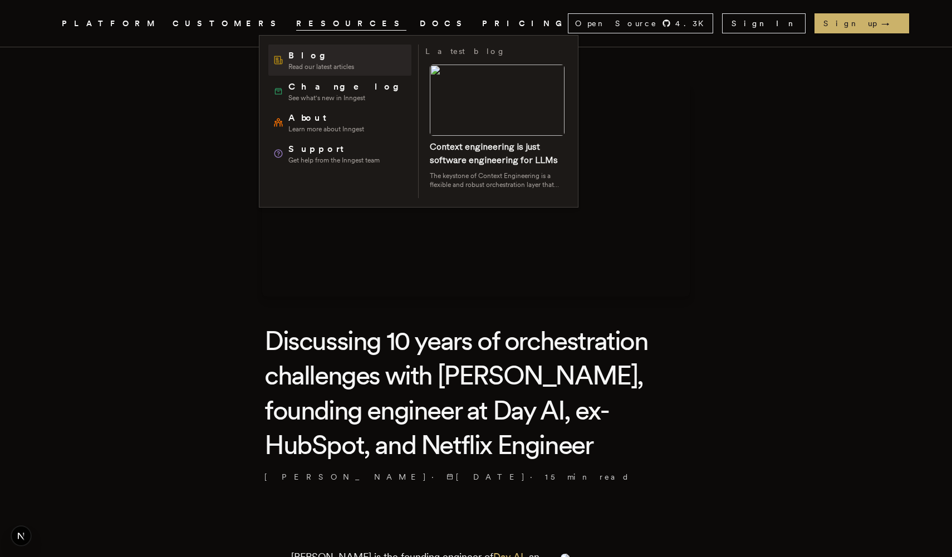
click at [330, 61] on span "Blog" at bounding box center [321, 55] width 66 height 13
